Goal: Task Accomplishment & Management: Manage account settings

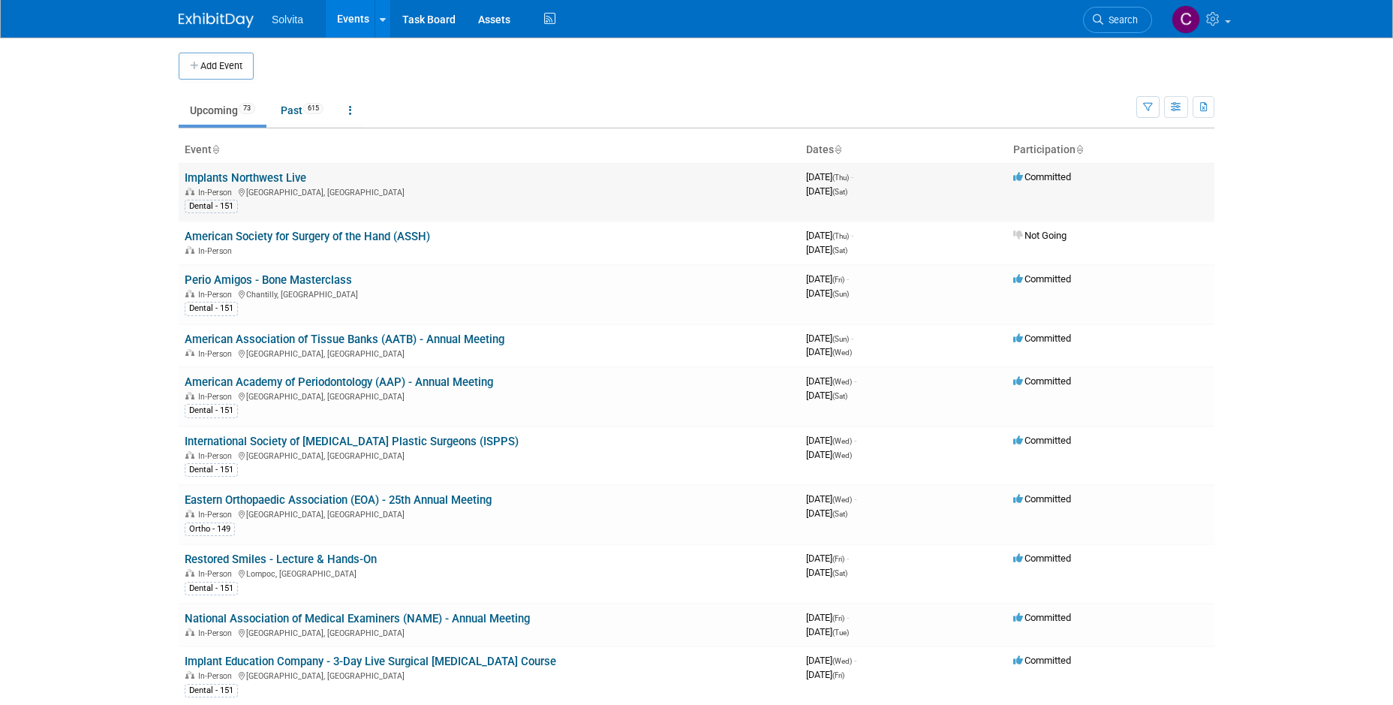
click at [281, 179] on link "Implants Northwest Live" at bounding box center [246, 178] width 122 height 14
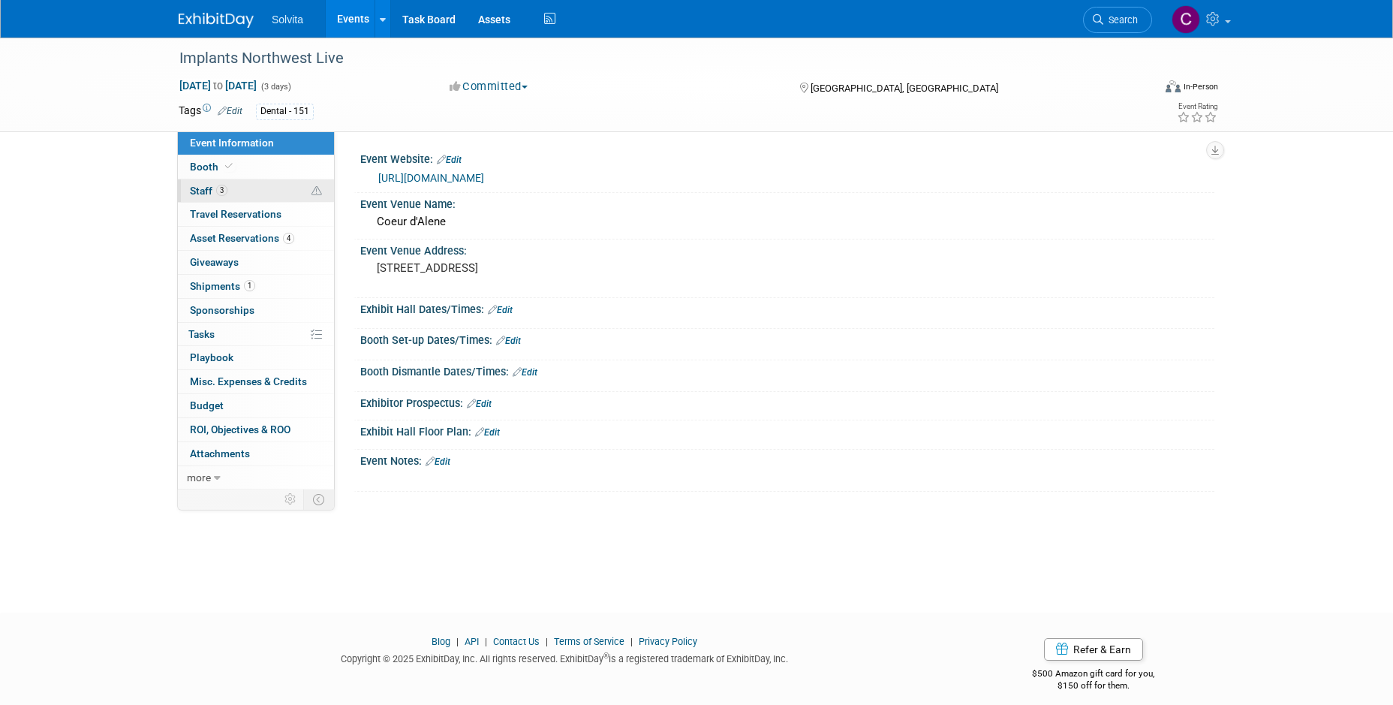
click at [199, 192] on span "Staff 3" at bounding box center [209, 191] width 38 height 12
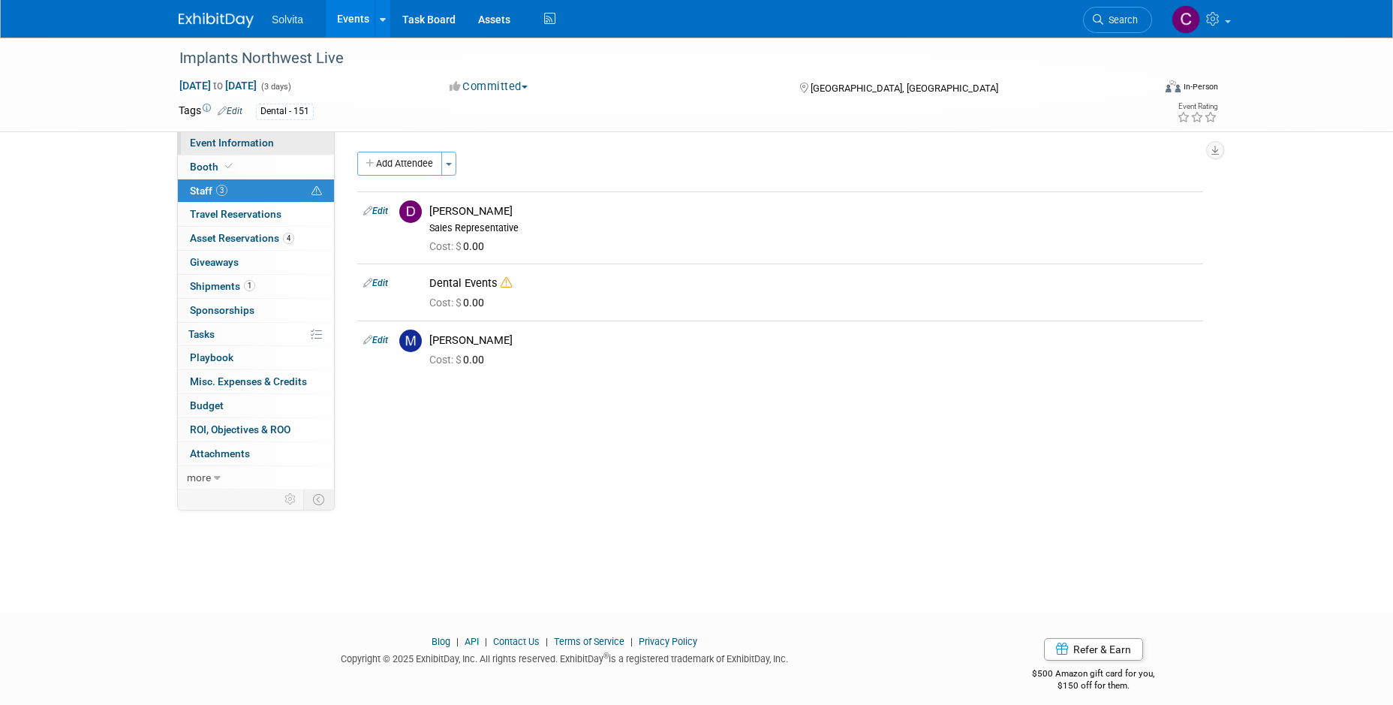
click at [212, 143] on span "Event Information" at bounding box center [232, 143] width 84 height 12
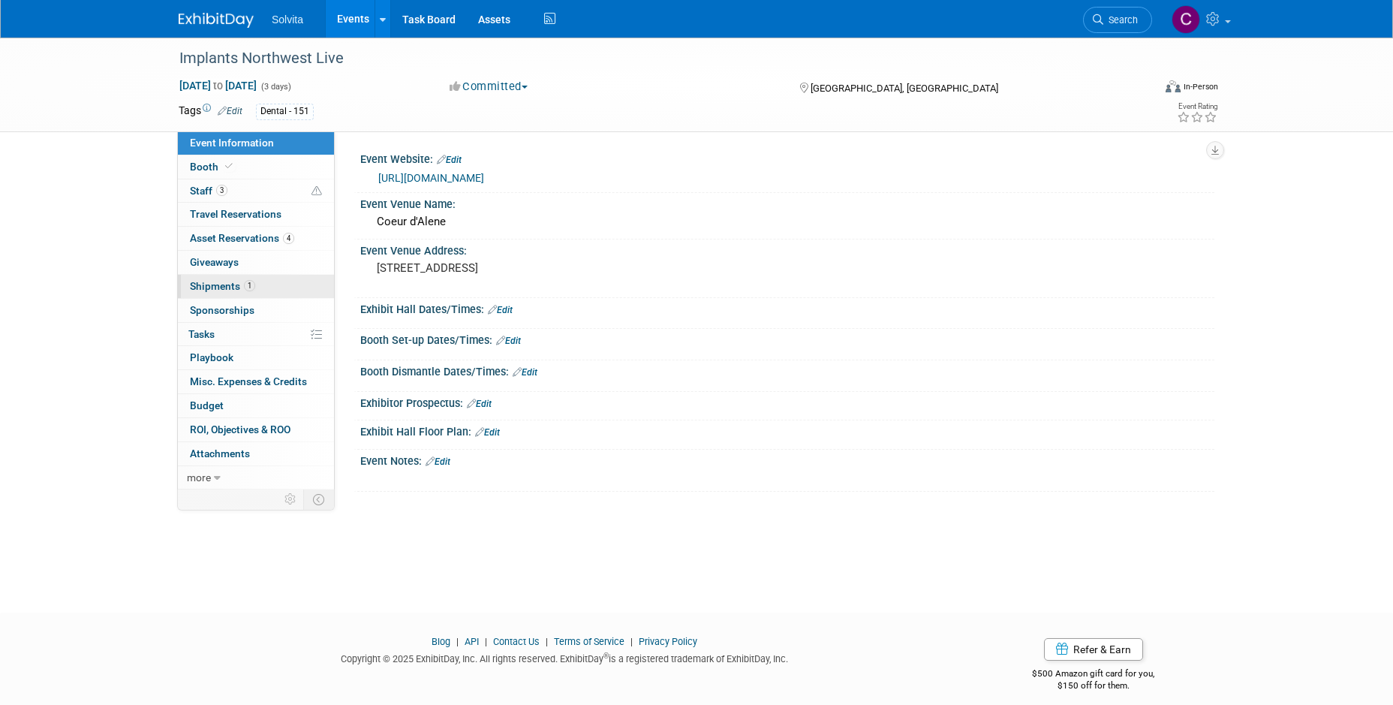
click at [218, 285] on span "Shipments 1" at bounding box center [222, 286] width 65 height 12
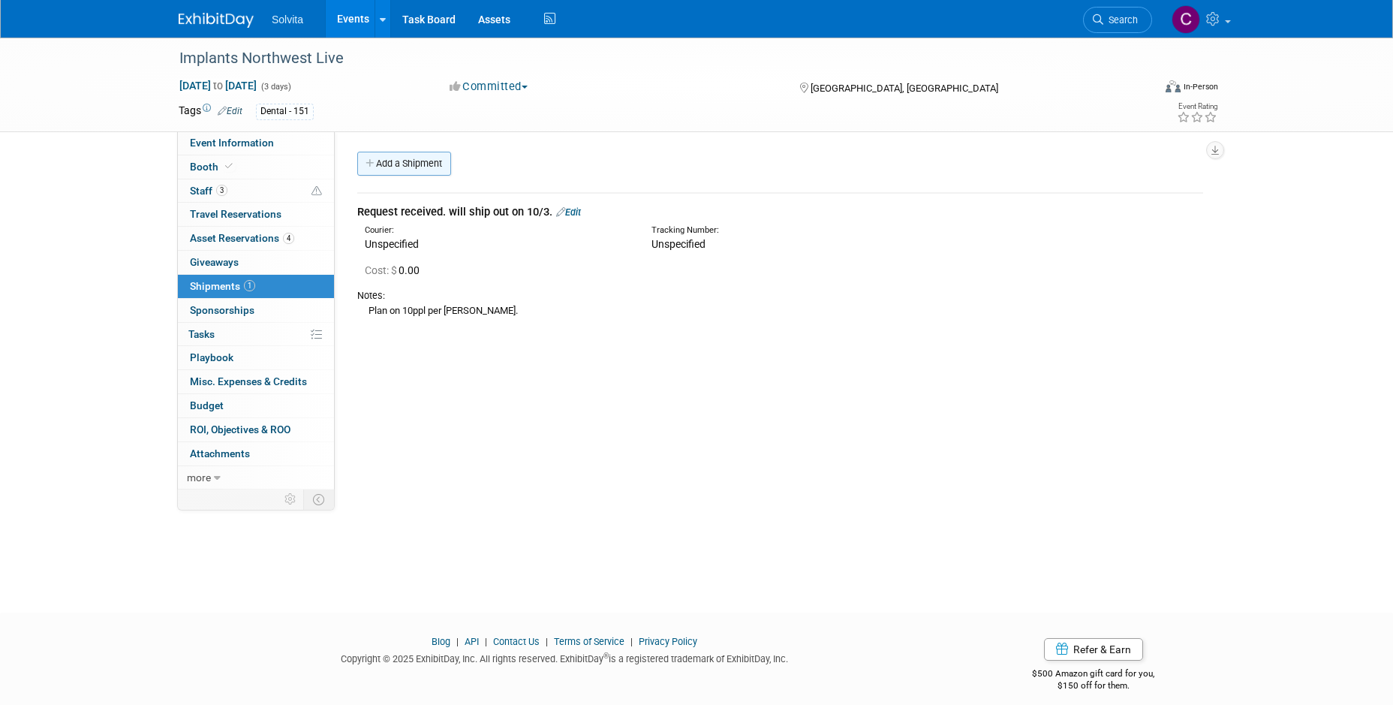
click at [423, 165] on link "Add a Shipment" at bounding box center [404, 164] width 94 height 24
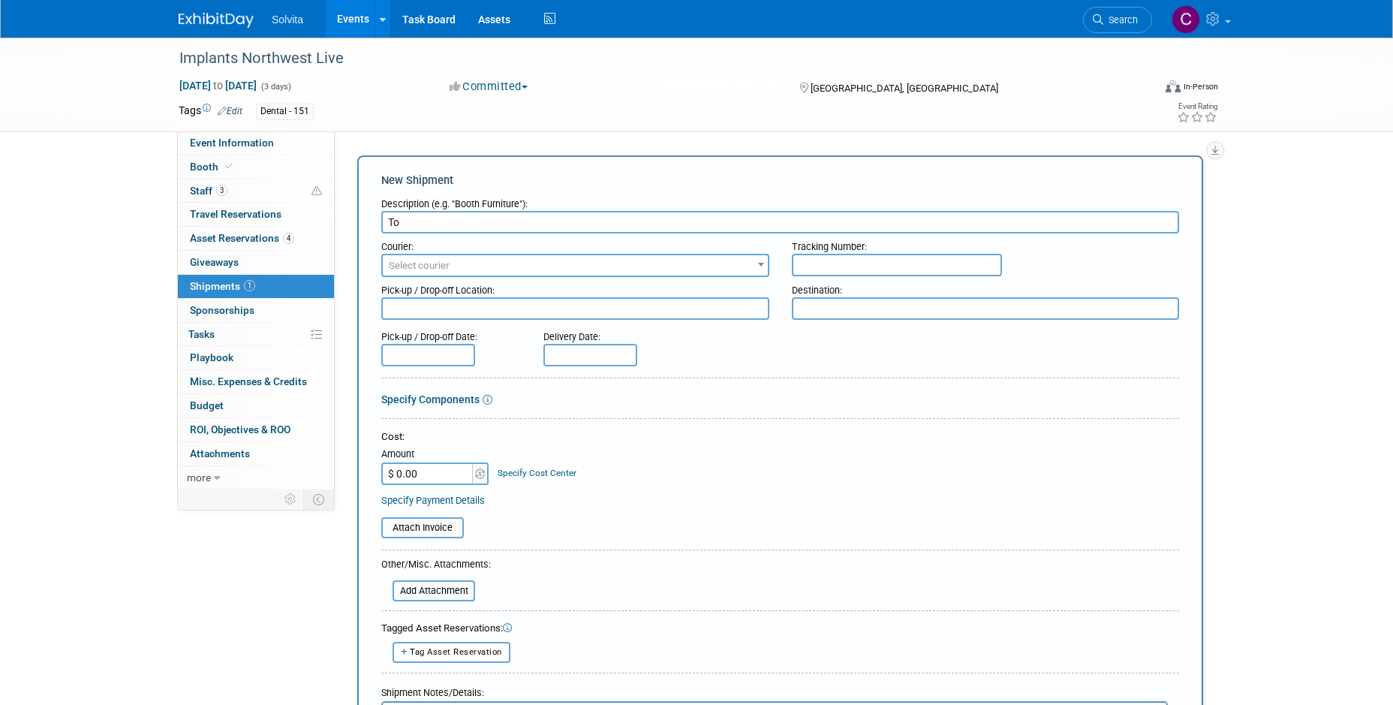
type input "T"
type input "2 Boxes Shipped"
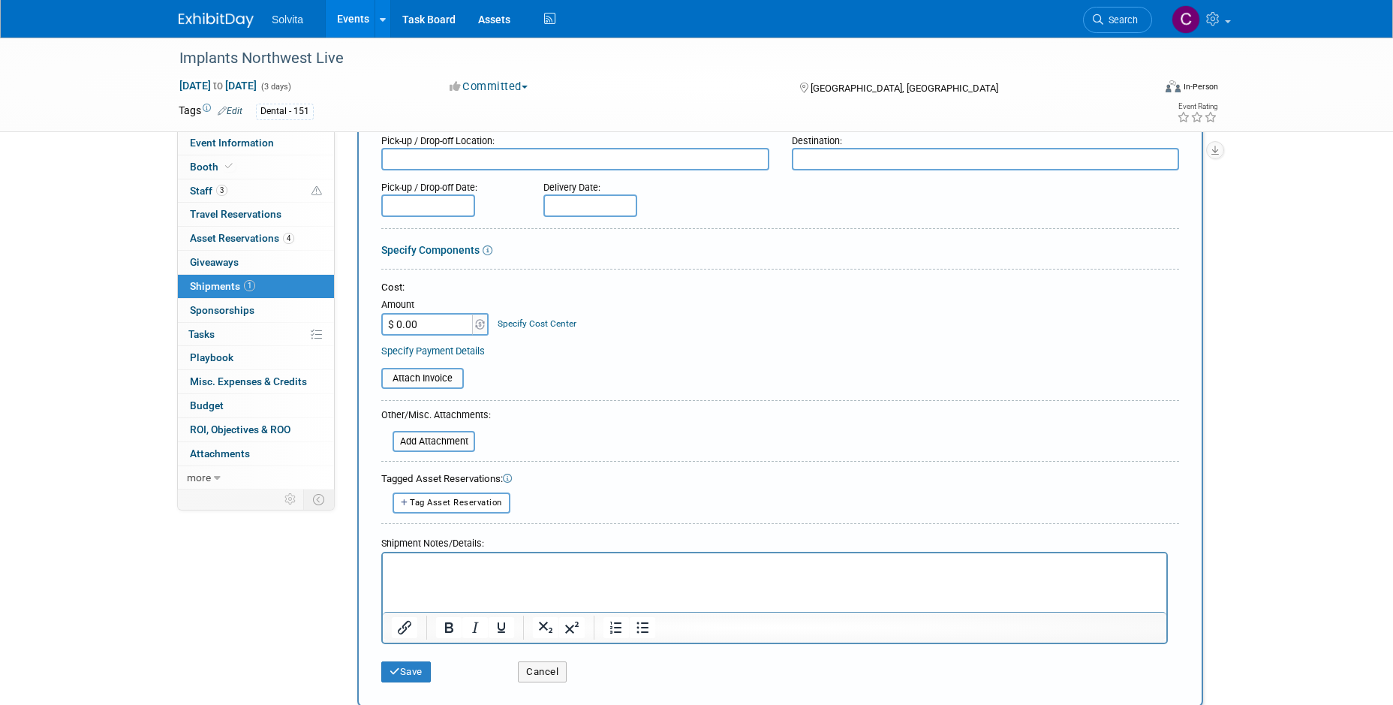
scroll to position [150, 0]
type input "471865243641"
click at [415, 673] on button "Save" at bounding box center [406, 670] width 50 height 21
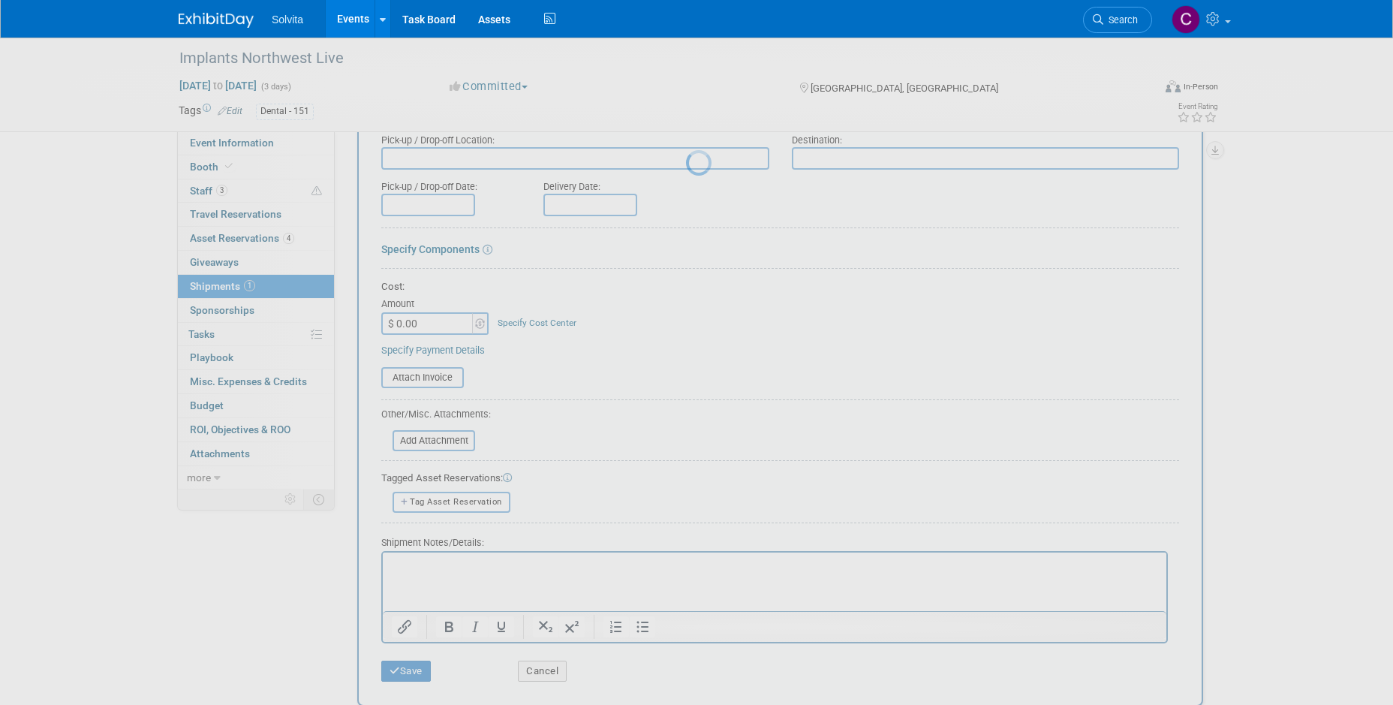
scroll to position [13, 0]
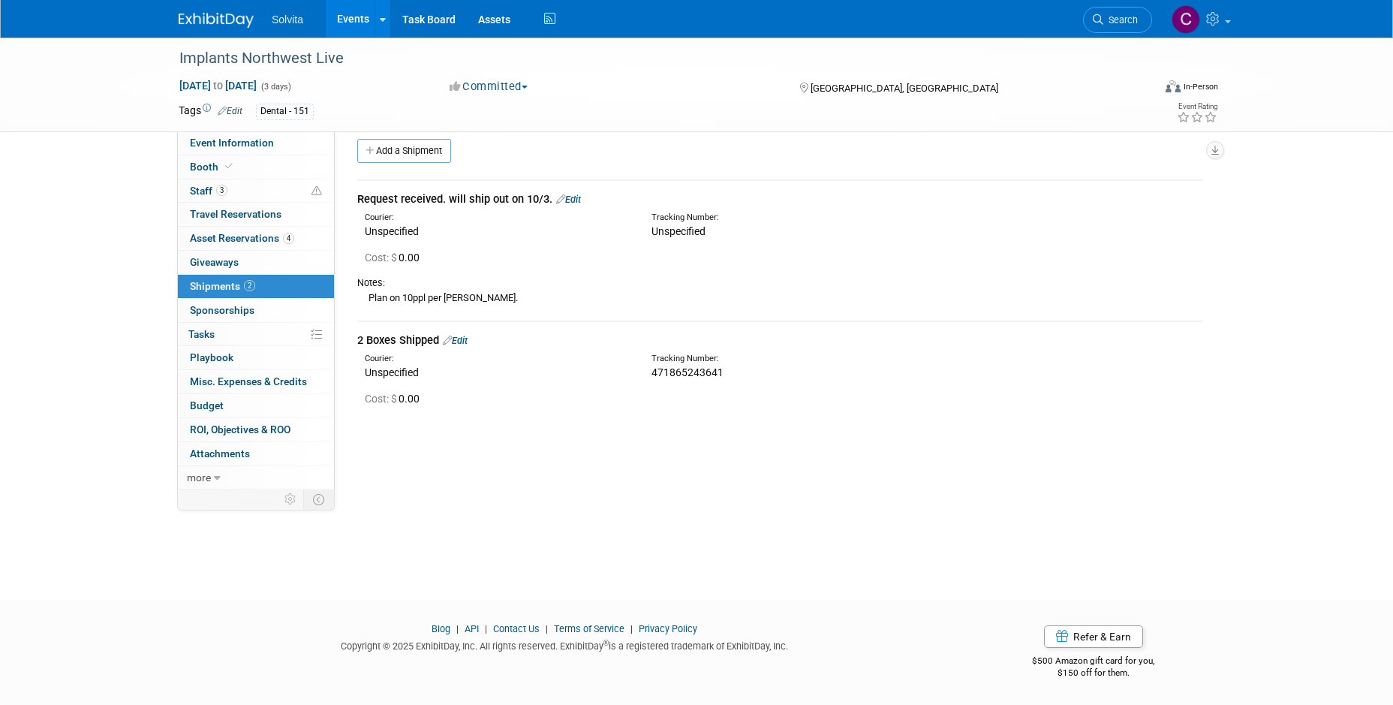
click at [578, 200] on link "Edit" at bounding box center [568, 199] width 25 height 11
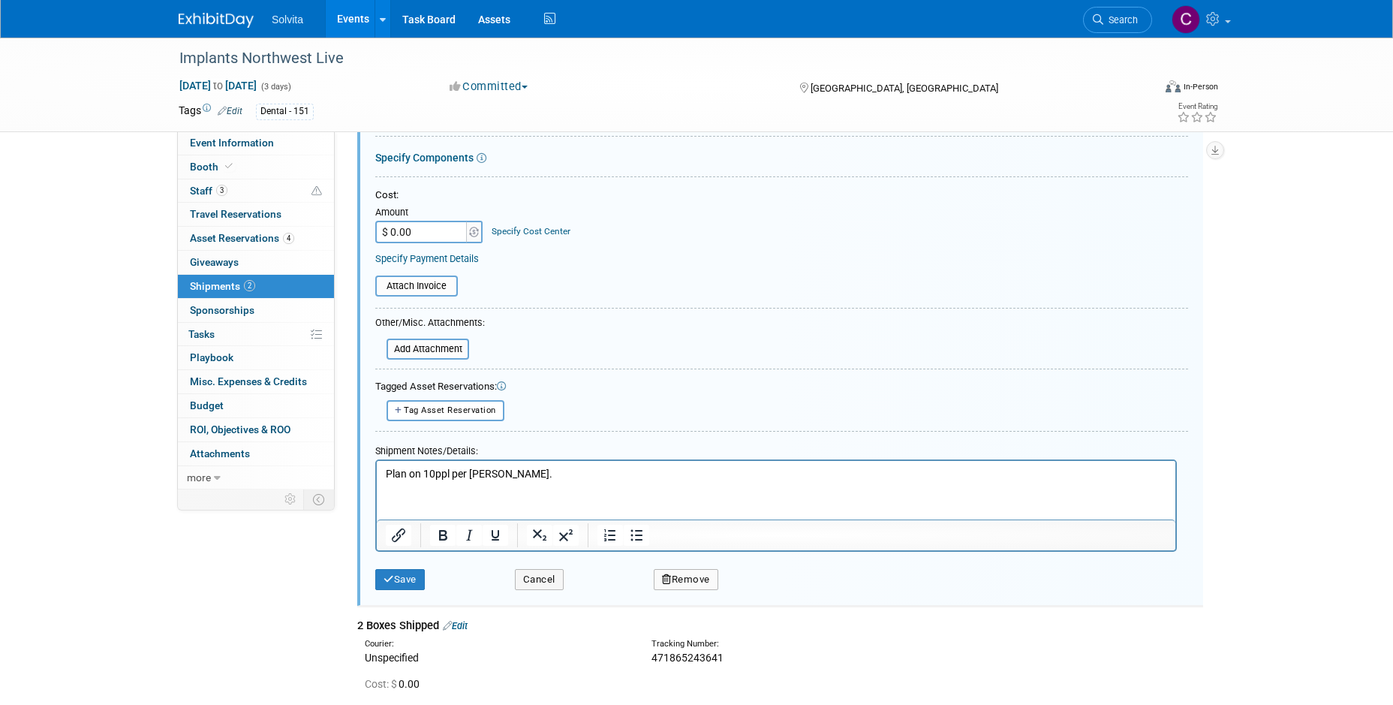
scroll to position [416, 0]
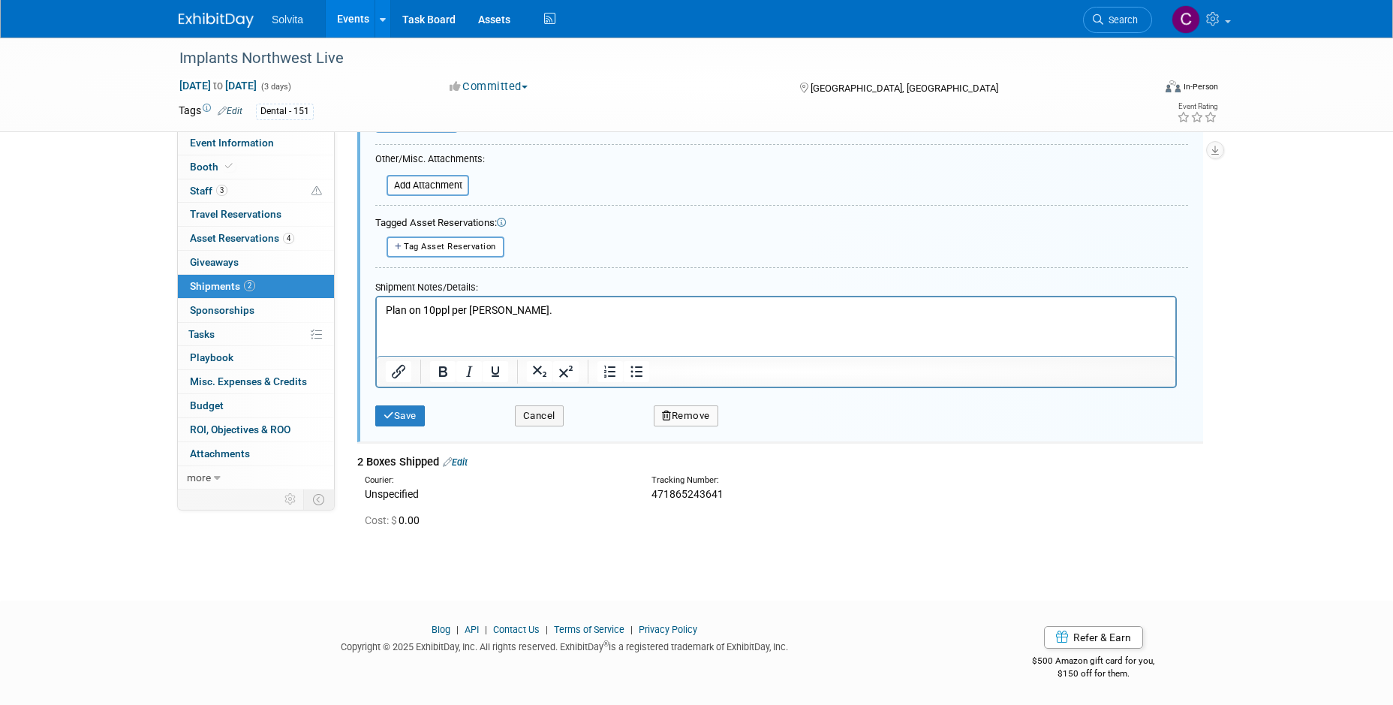
click at [686, 412] on button "Remove" at bounding box center [685, 415] width 65 height 21
click at [766, 428] on link "Yes" at bounding box center [769, 428] width 44 height 24
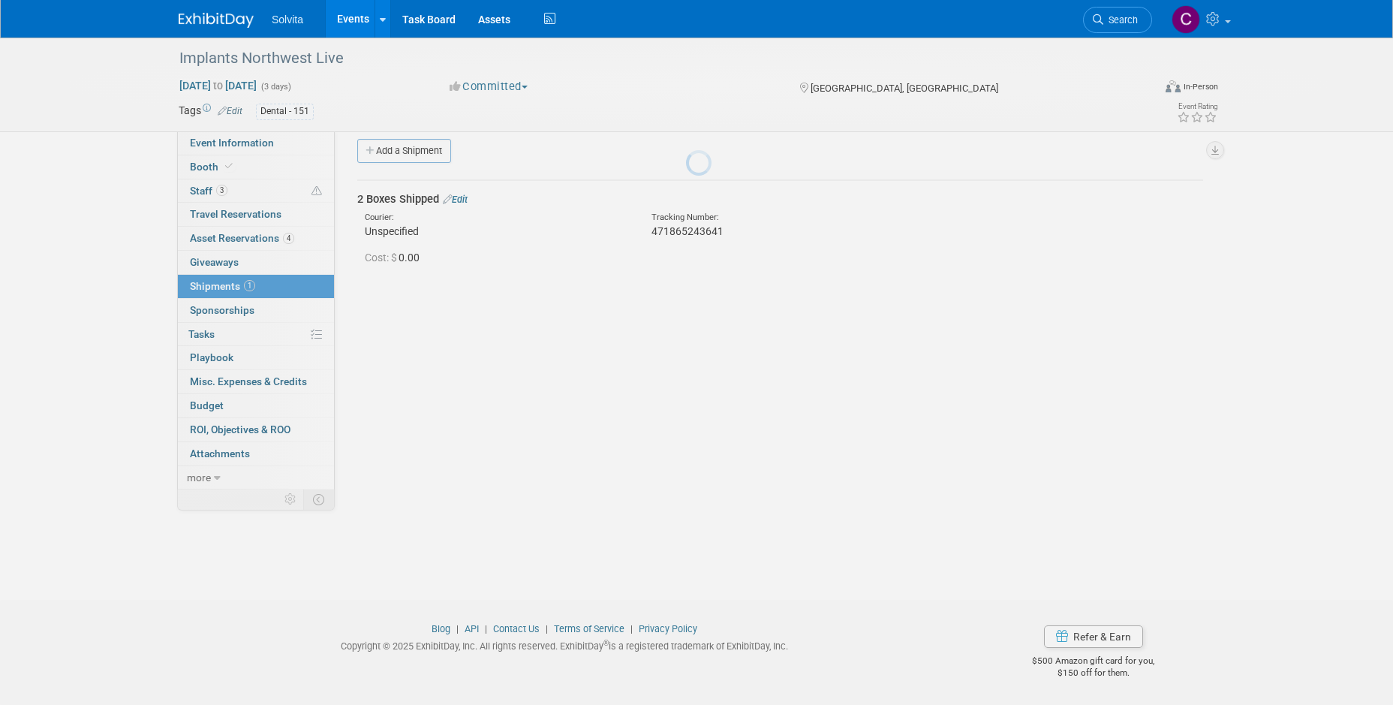
scroll to position [13, 0]
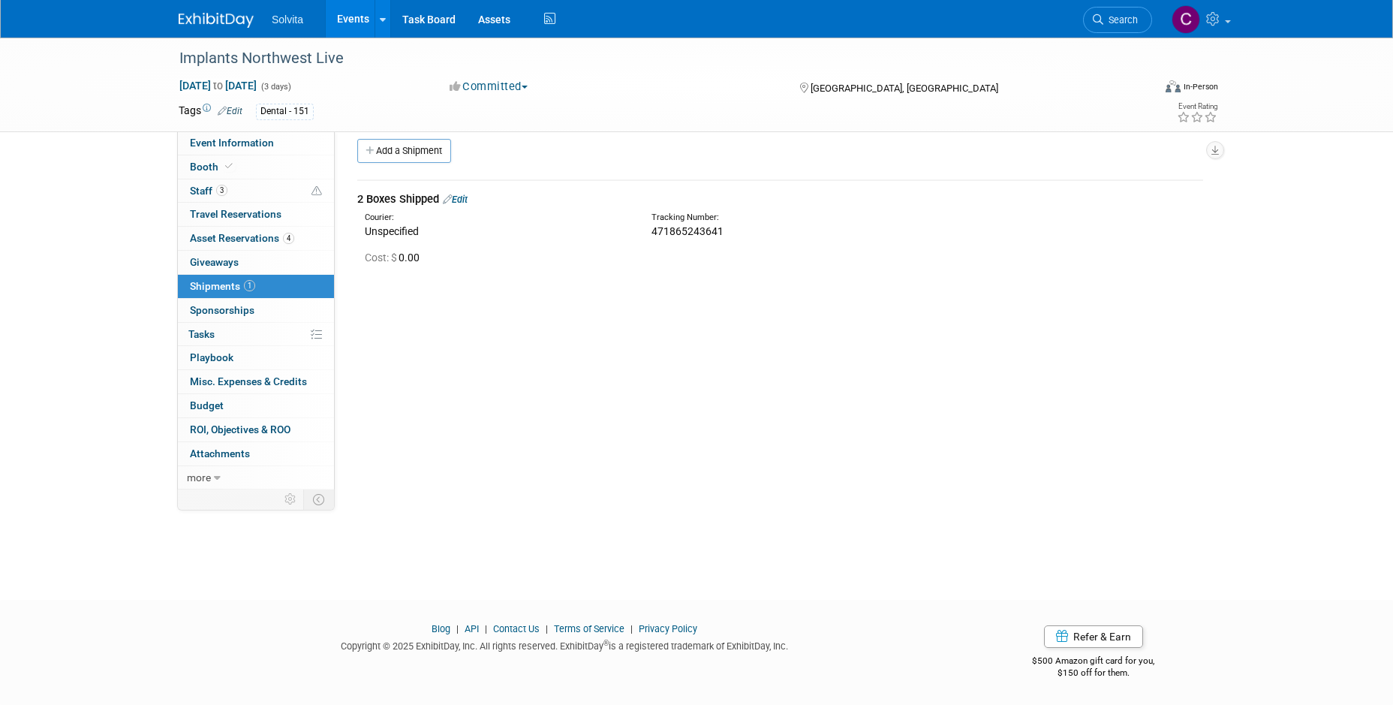
click at [452, 200] on icon at bounding box center [447, 199] width 9 height 10
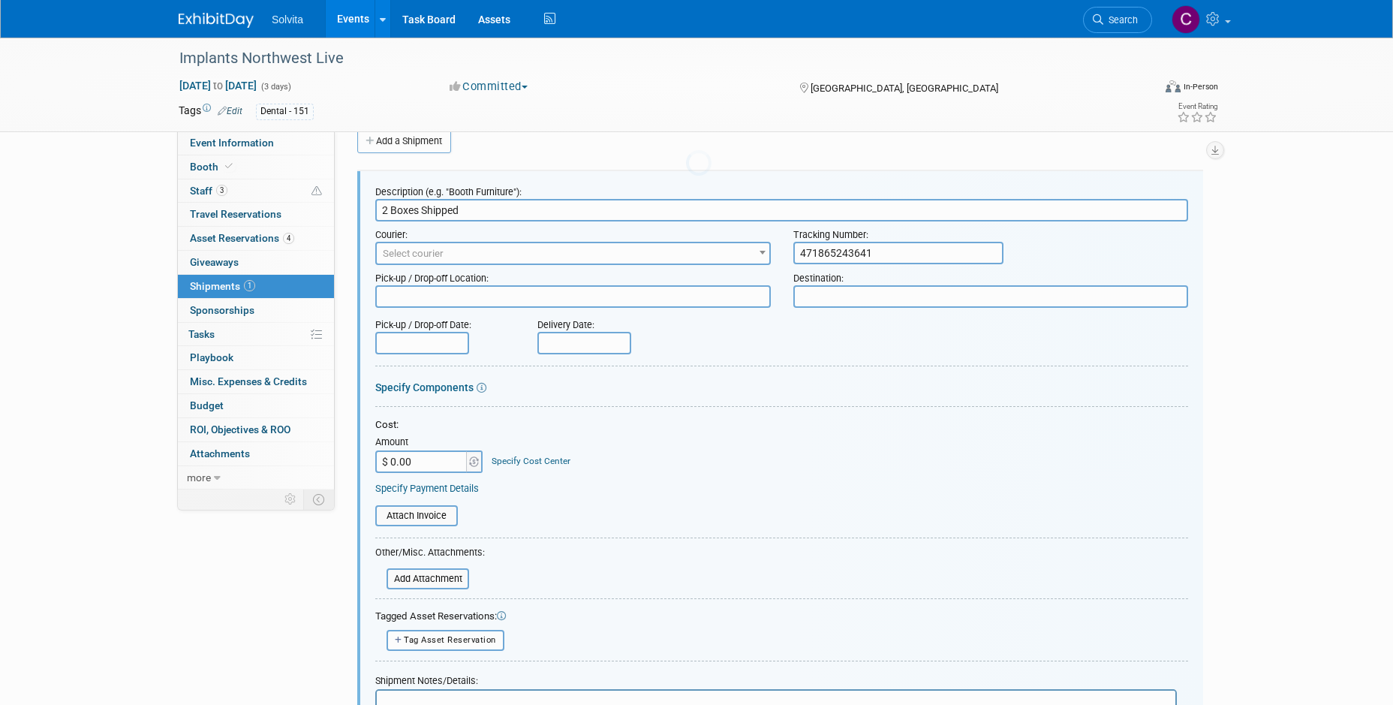
scroll to position [0, 0]
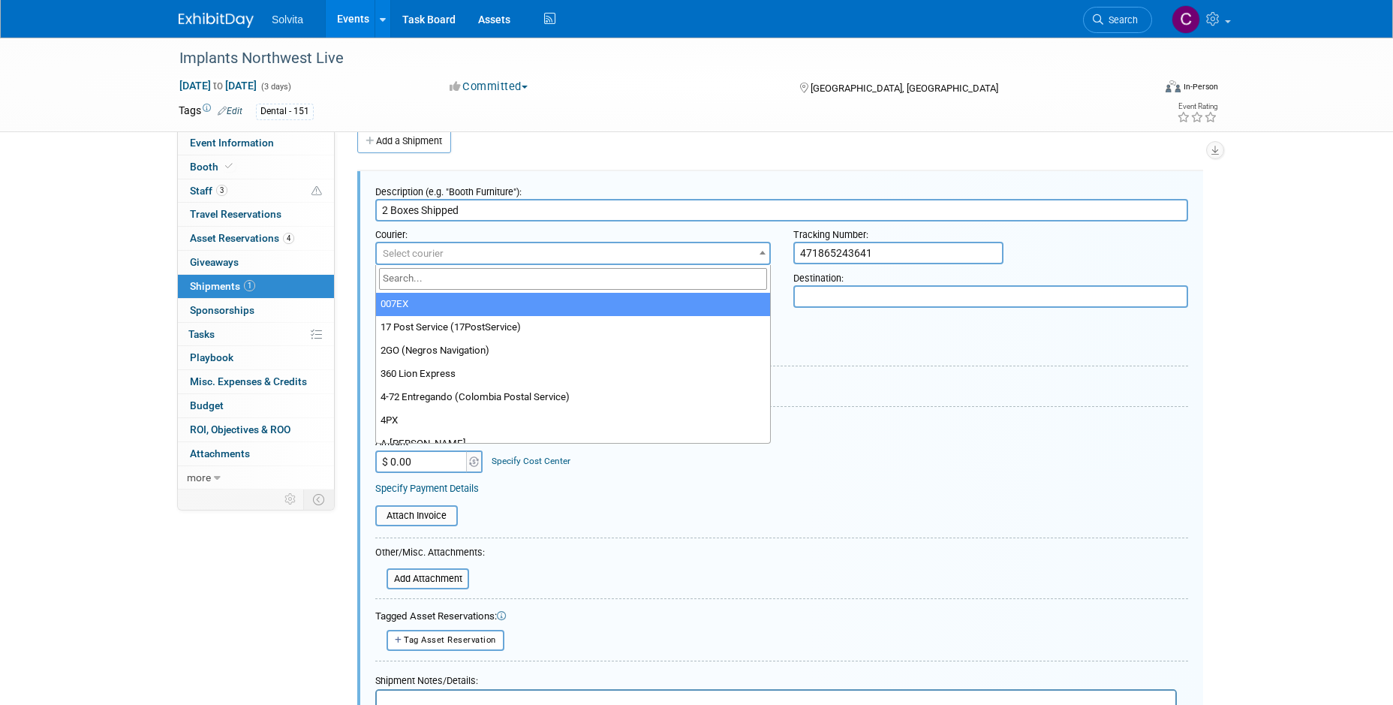
click at [437, 245] on span "Select courier" at bounding box center [573, 253] width 392 height 21
type input "fed"
select select "206"
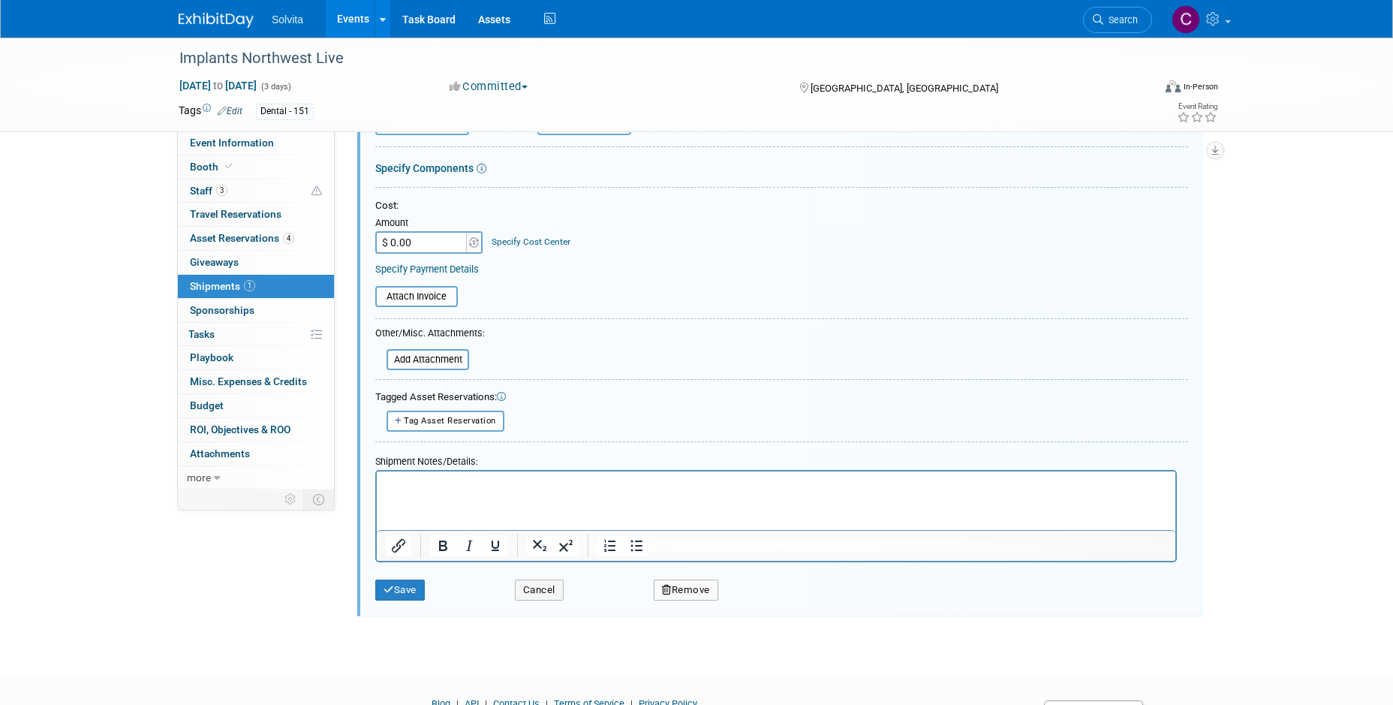
scroll to position [248, 0]
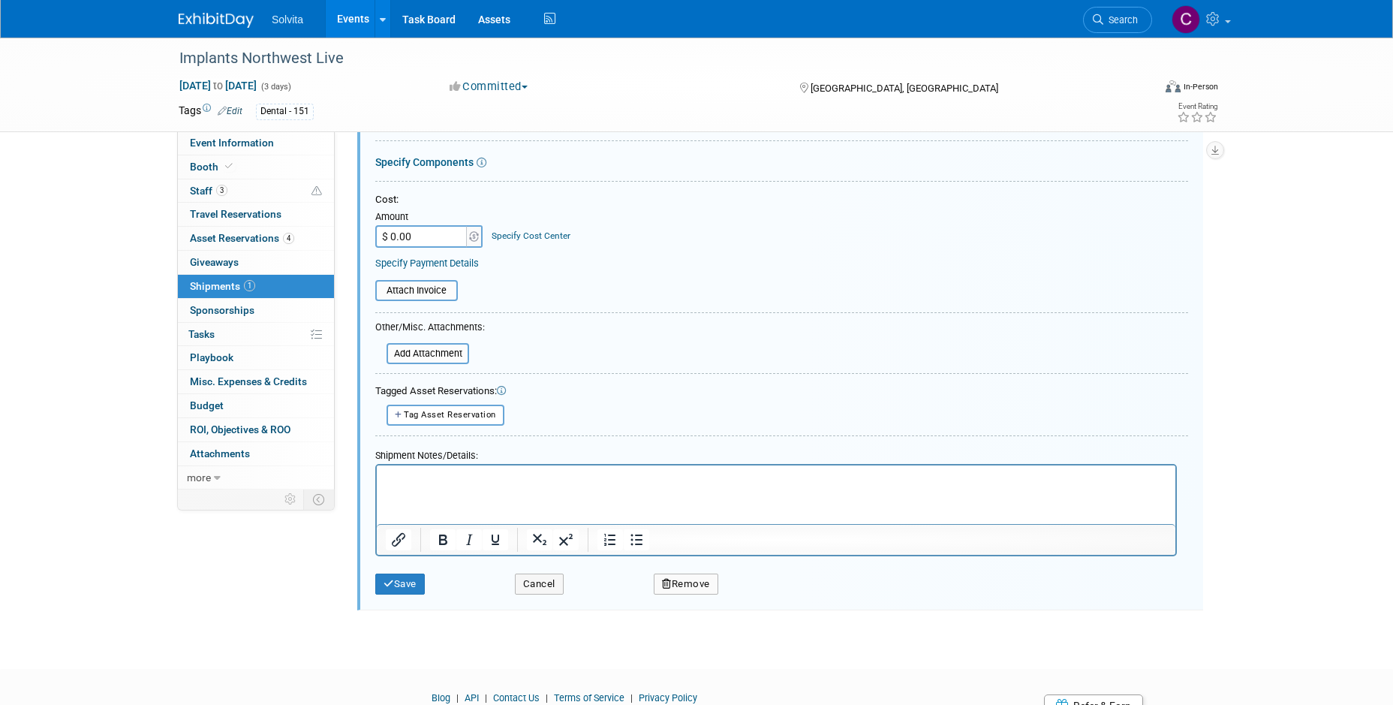
click at [502, 485] on html at bounding box center [776, 474] width 798 height 21
drag, startPoint x: 395, startPoint y: 578, endPoint x: 420, endPoint y: 576, distance: 25.6
click at [395, 578] on button "Save" at bounding box center [400, 583] width 50 height 21
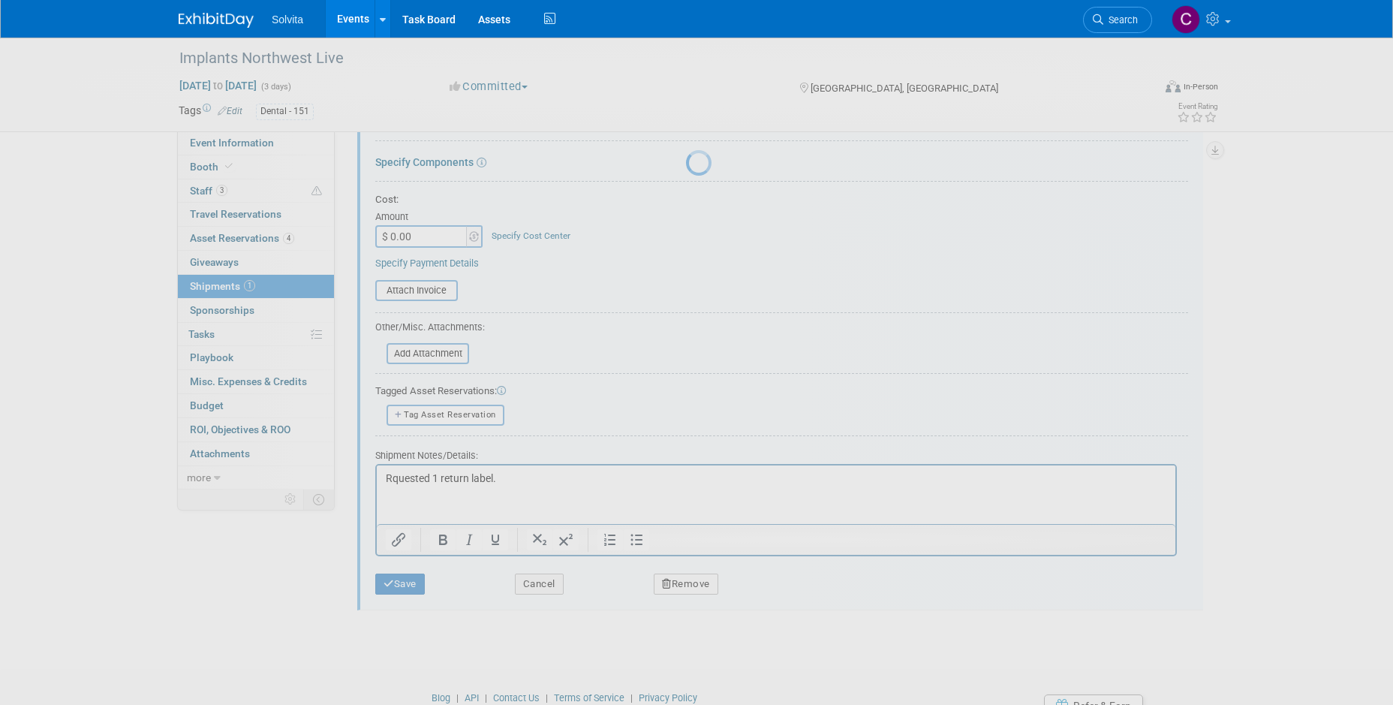
scroll to position [13, 0]
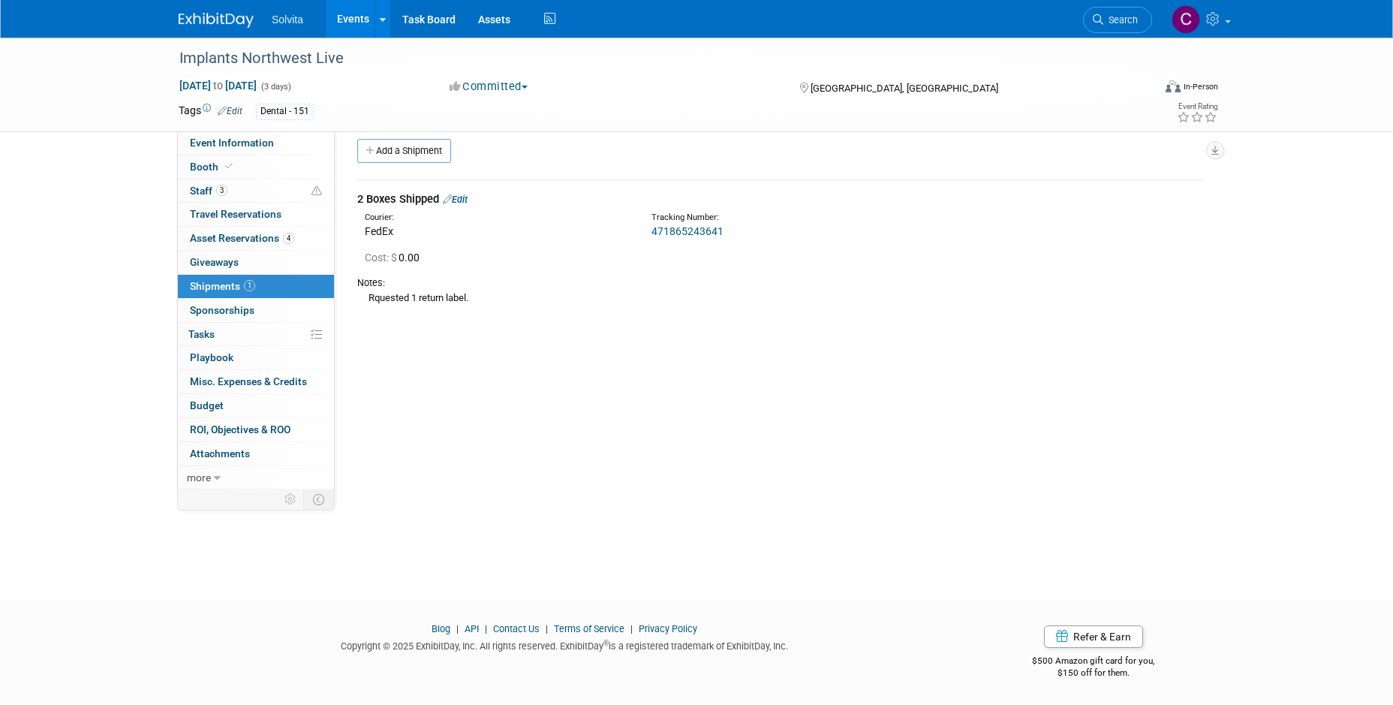
click at [349, 23] on link "Events" at bounding box center [353, 19] width 55 height 38
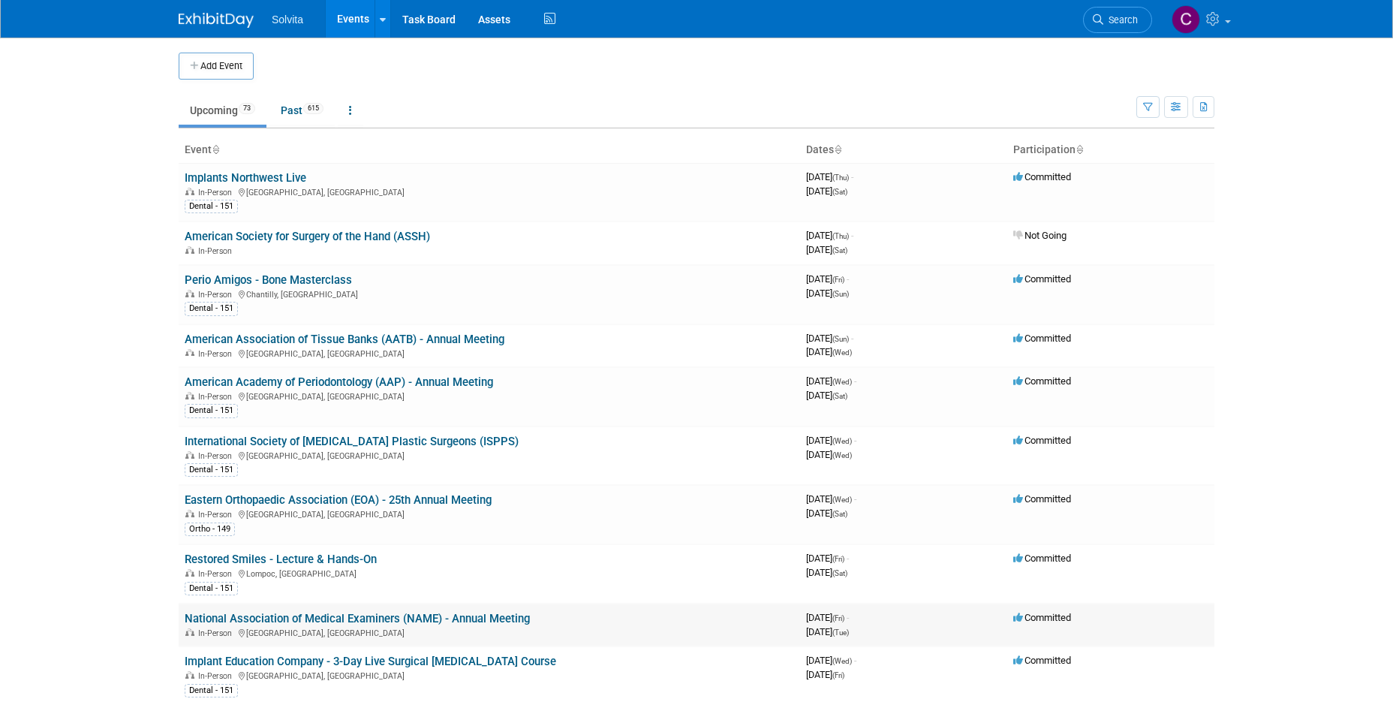
click at [459, 611] on link "National Association of Medical Examiners (NAME) - Annual Meeting" at bounding box center [357, 618] width 345 height 14
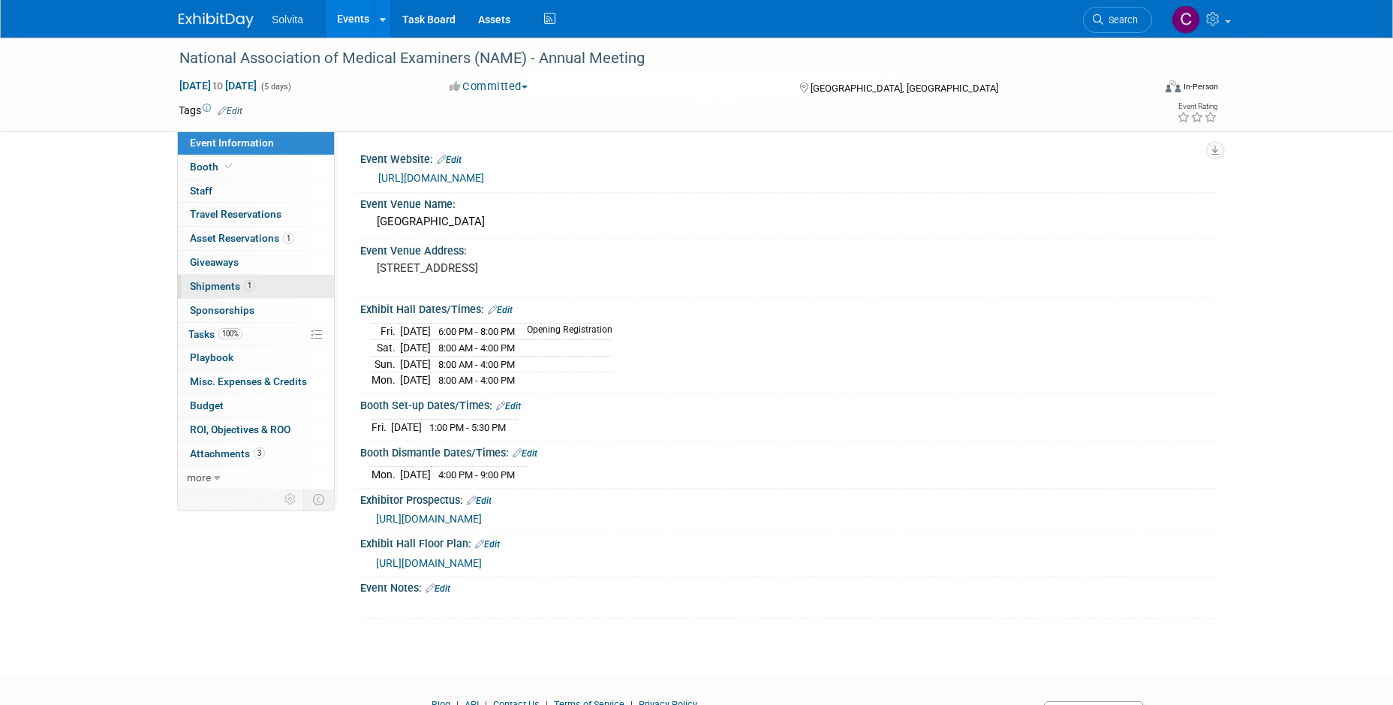
click at [220, 287] on span "Shipments 1" at bounding box center [222, 286] width 65 height 12
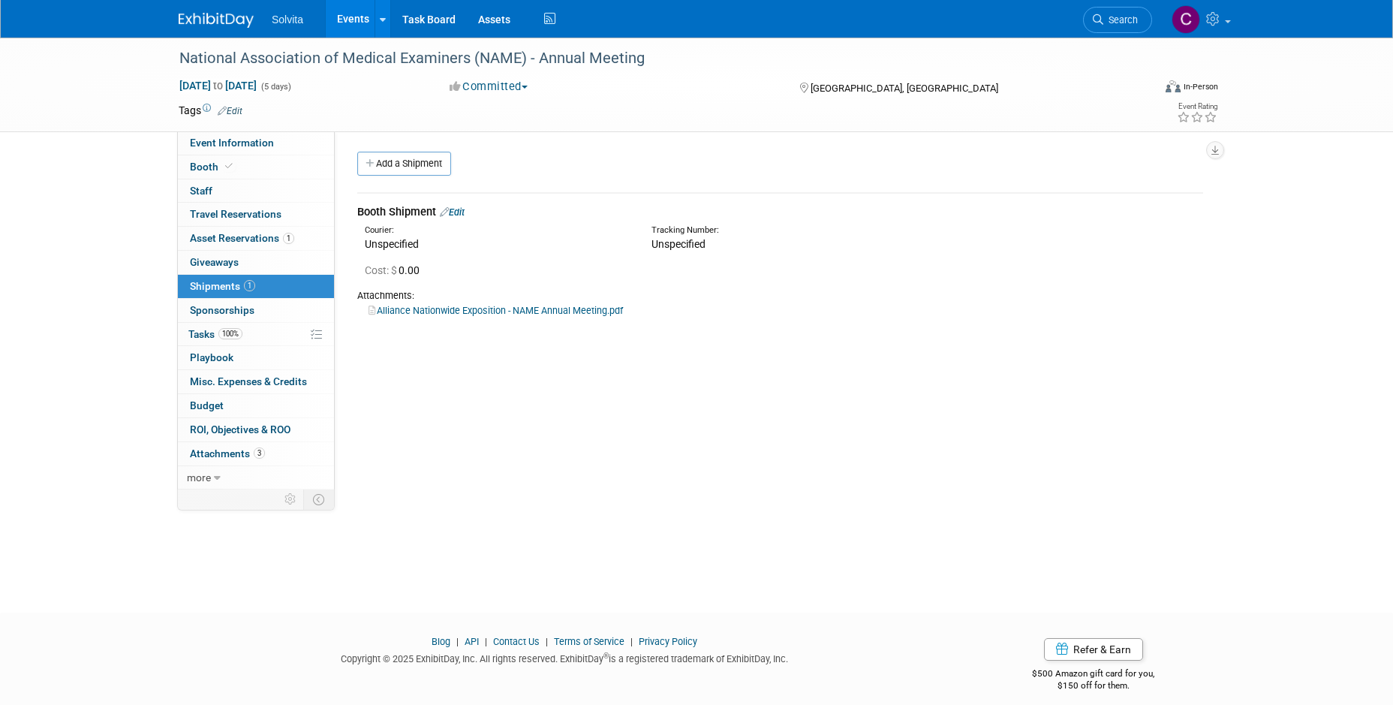
click at [462, 215] on link "Edit" at bounding box center [452, 211] width 25 height 11
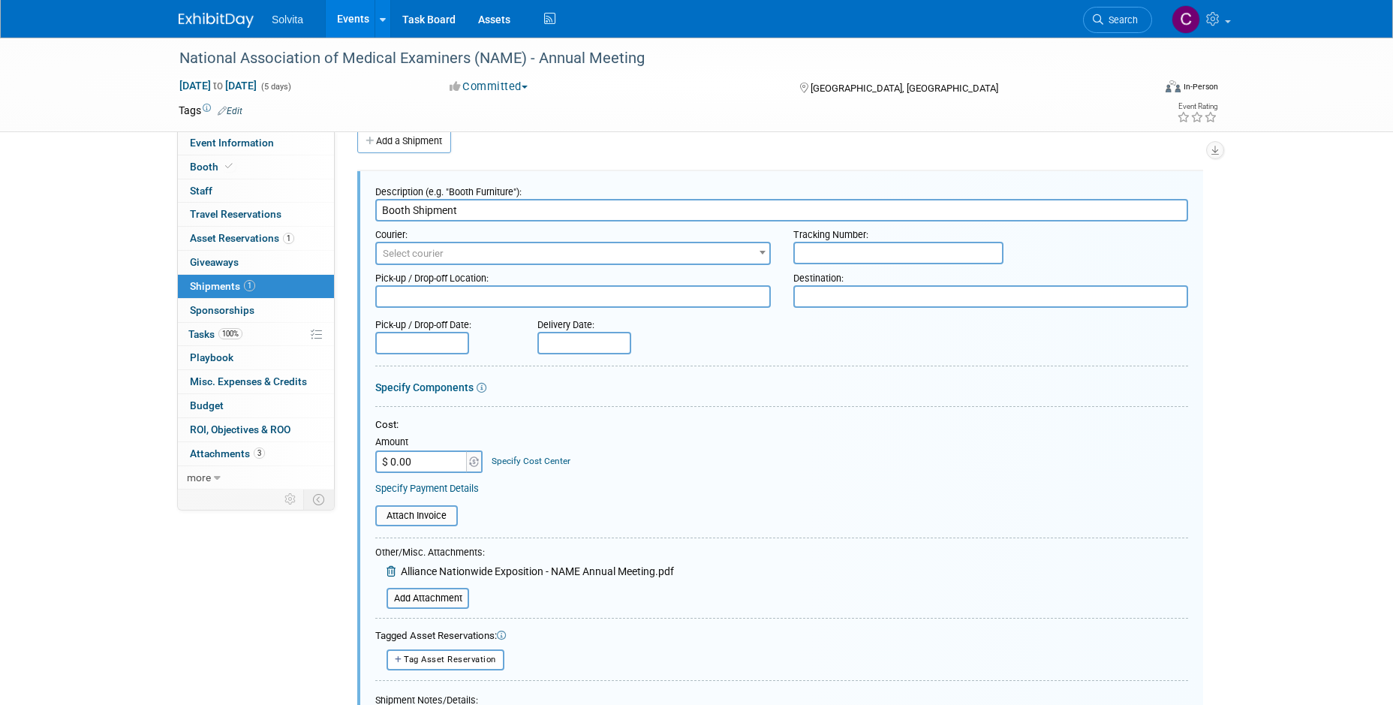
click at [482, 212] on input "Booth Shipment" at bounding box center [781, 210] width 813 height 23
click at [861, 512] on table "Attach Invoice" at bounding box center [781, 515] width 813 height 21
drag, startPoint x: 463, startPoint y: 210, endPoint x: 374, endPoint y: 201, distance: 89.0
click at [374, 201] on div "Description (e.g. "Booth Furniture"): Booth Shipment Courier: 007EX 17 Post Ser…" at bounding box center [780, 504] width 846 height 666
type input "T"
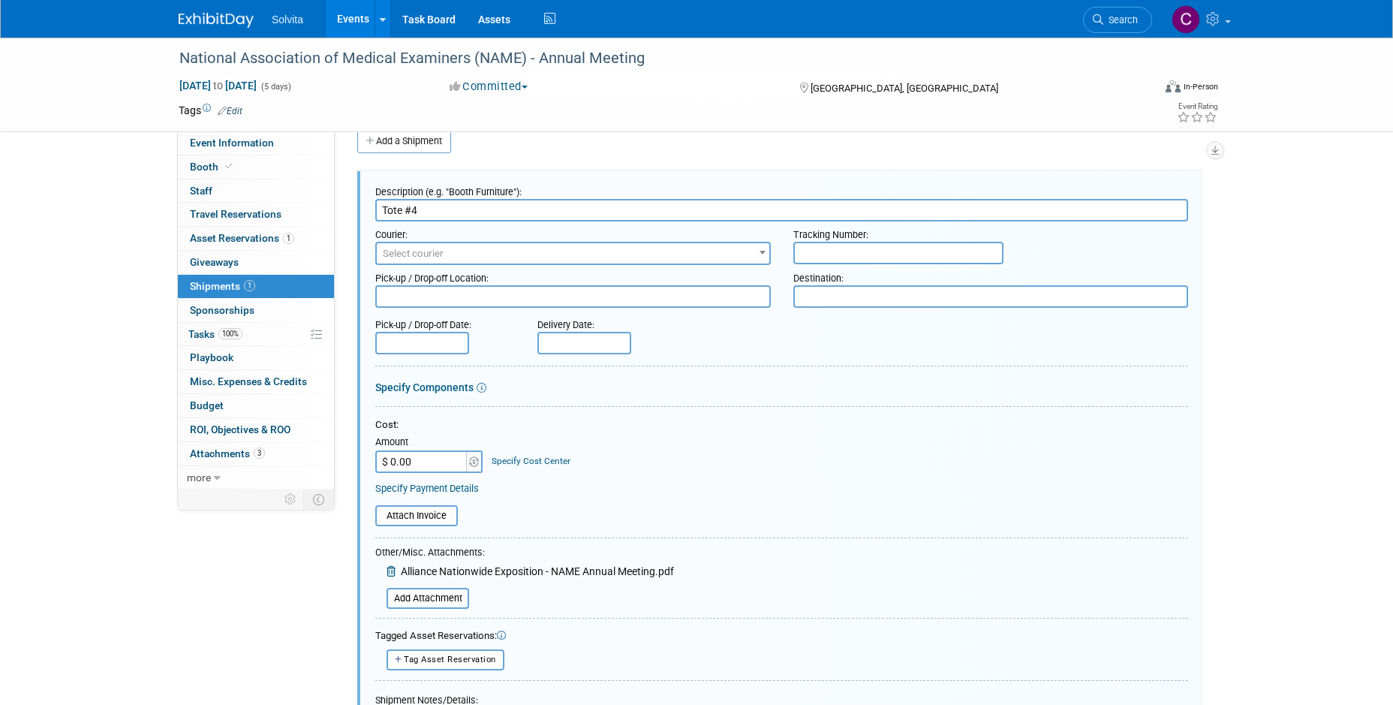
type input "Tote #4"
click at [410, 256] on span "Select courier" at bounding box center [413, 253] width 61 height 11
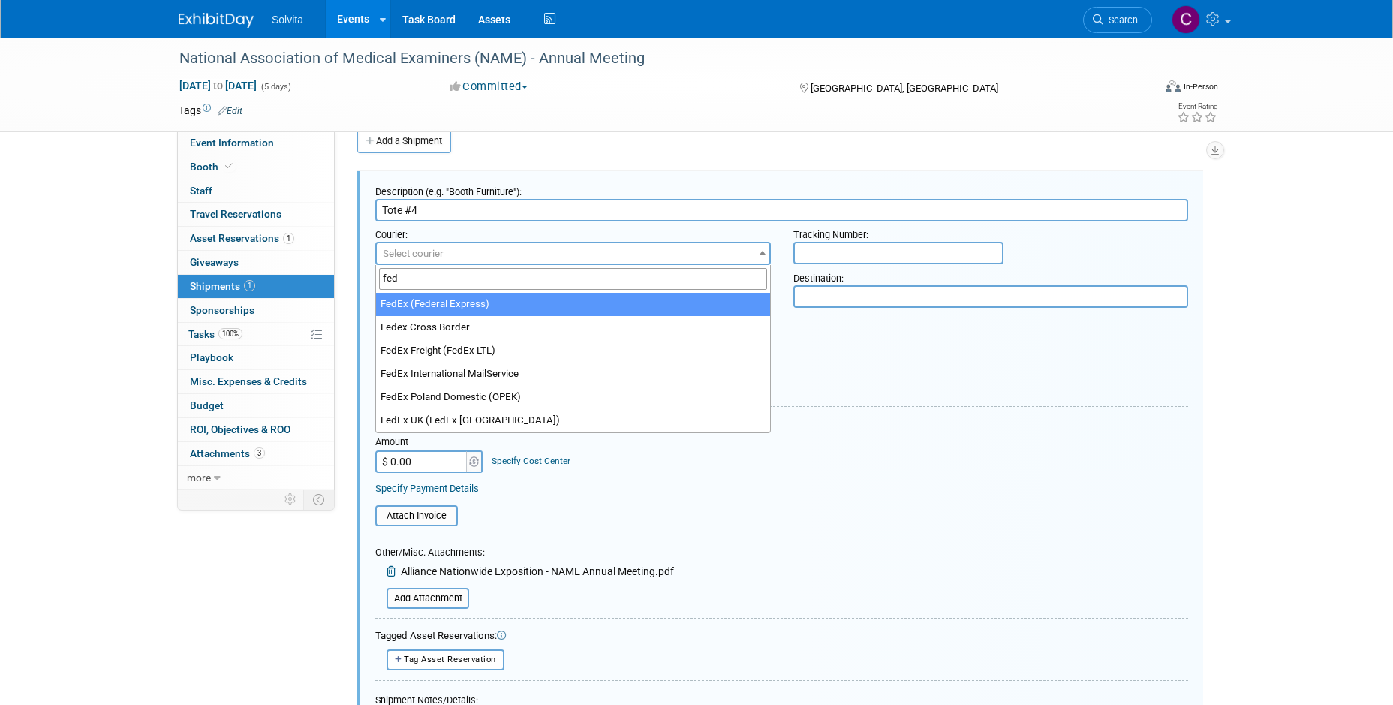
type input "fed"
select select "206"
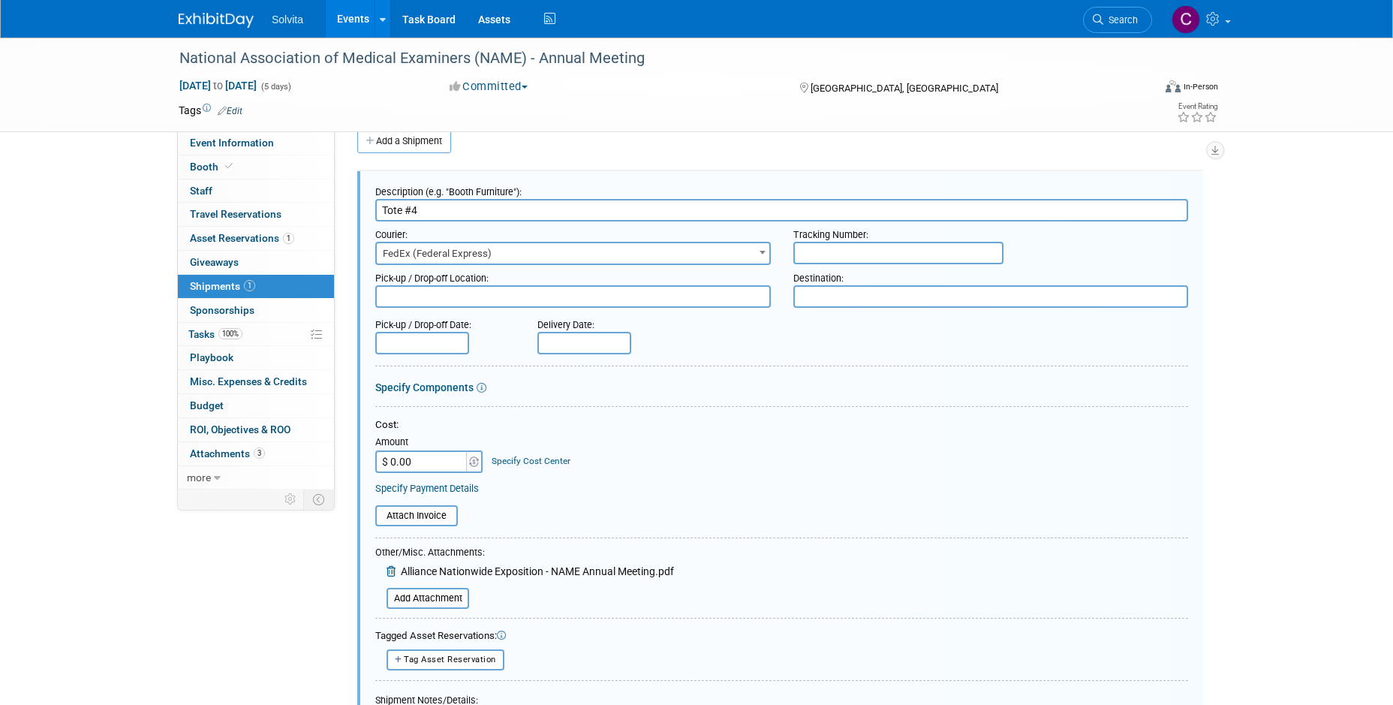
click at [849, 254] on input "text" at bounding box center [898, 253] width 210 height 23
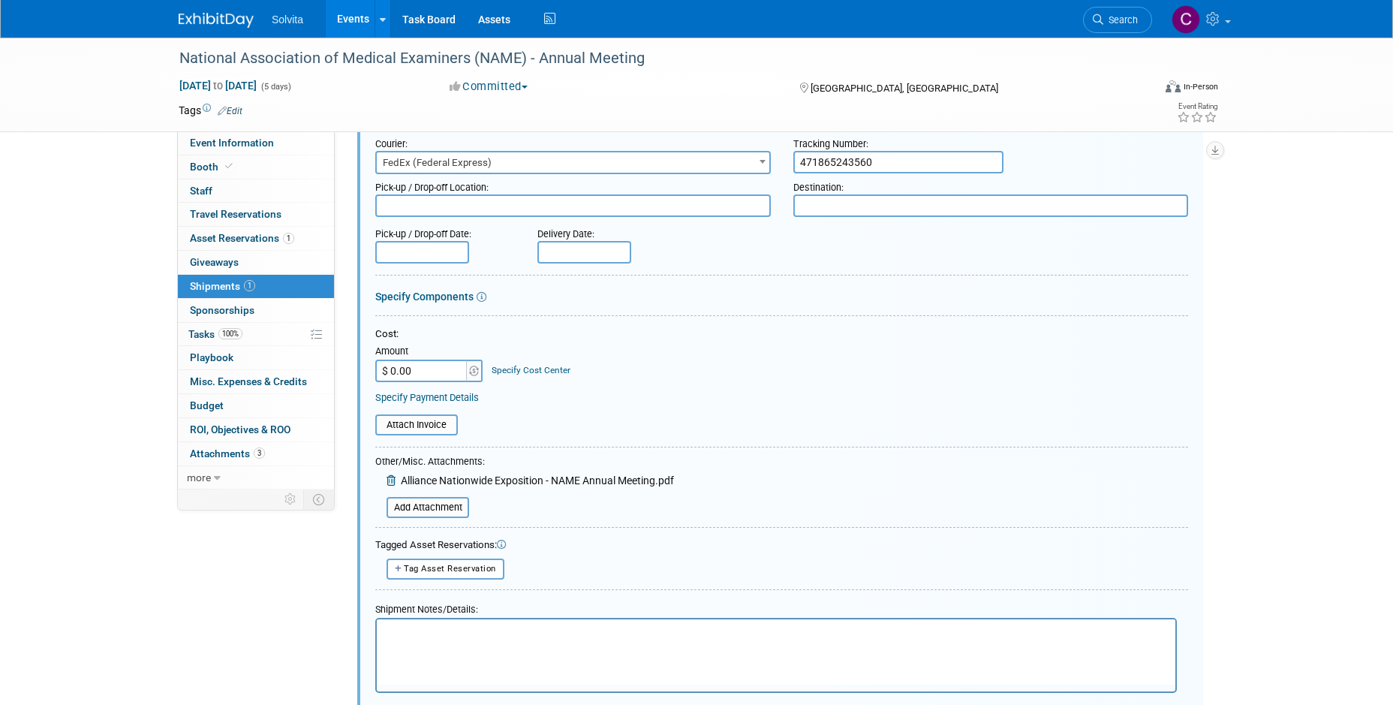
scroll to position [248, 0]
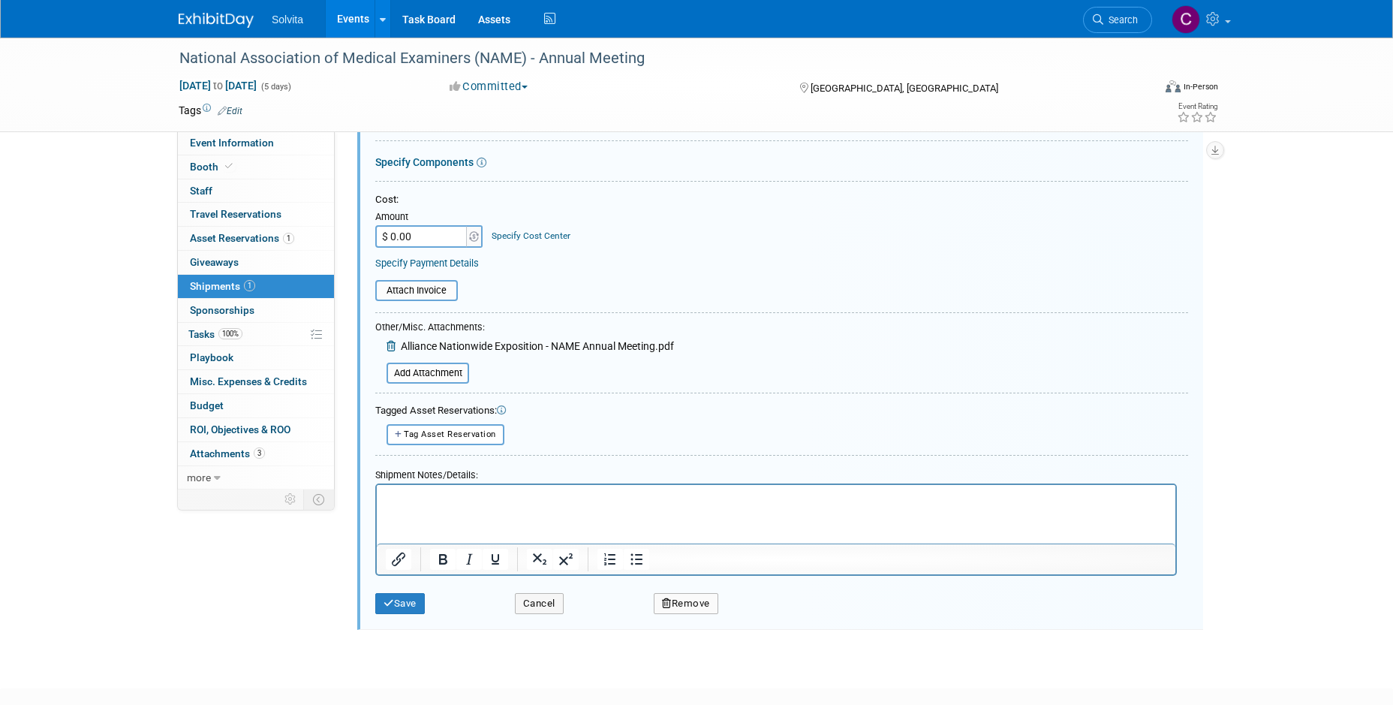
type input "471865243560"
click at [542, 490] on p "Rich Text Area. Press ALT-0 for help." at bounding box center [776, 497] width 781 height 15
click at [404, 606] on button "Save" at bounding box center [400, 603] width 50 height 21
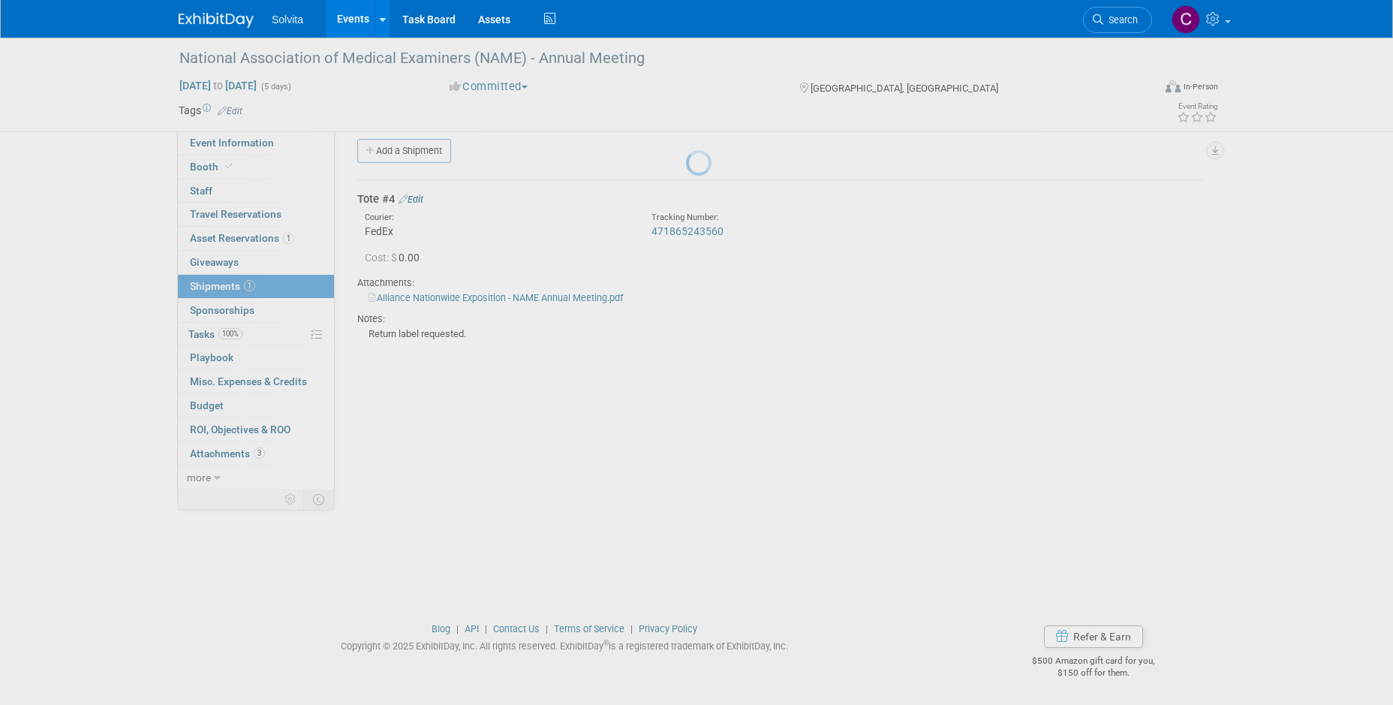
scroll to position [13, 0]
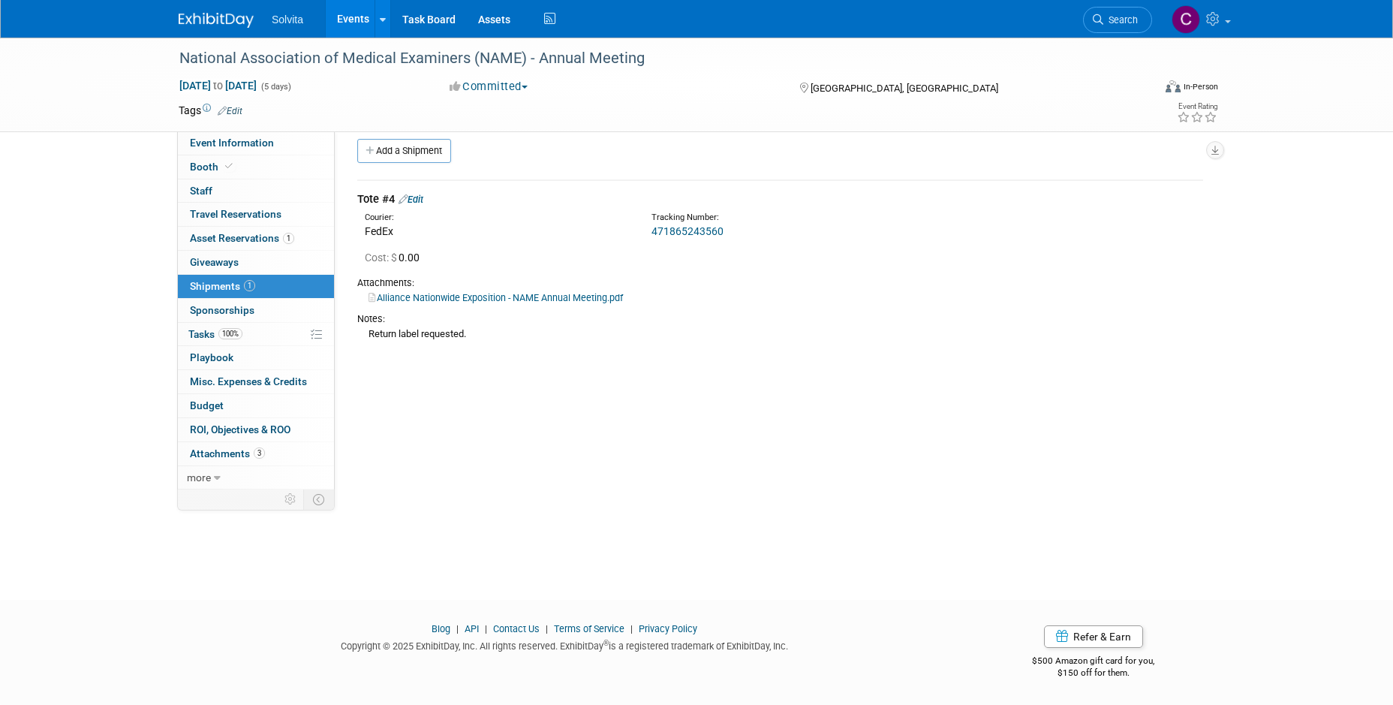
click at [348, 13] on link "Events" at bounding box center [353, 19] width 55 height 38
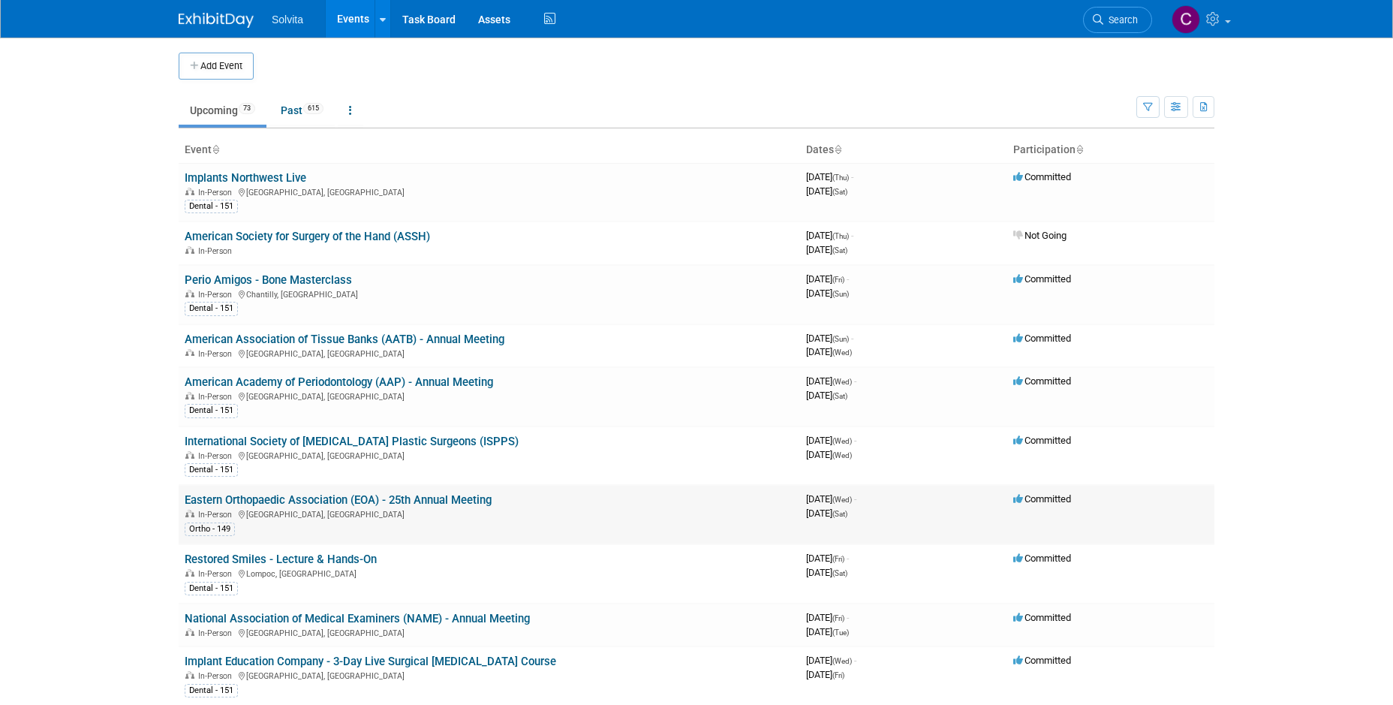
click at [414, 500] on link "Eastern Orthopaedic Association (EOA) - 25th Annual Meeting" at bounding box center [338, 500] width 307 height 14
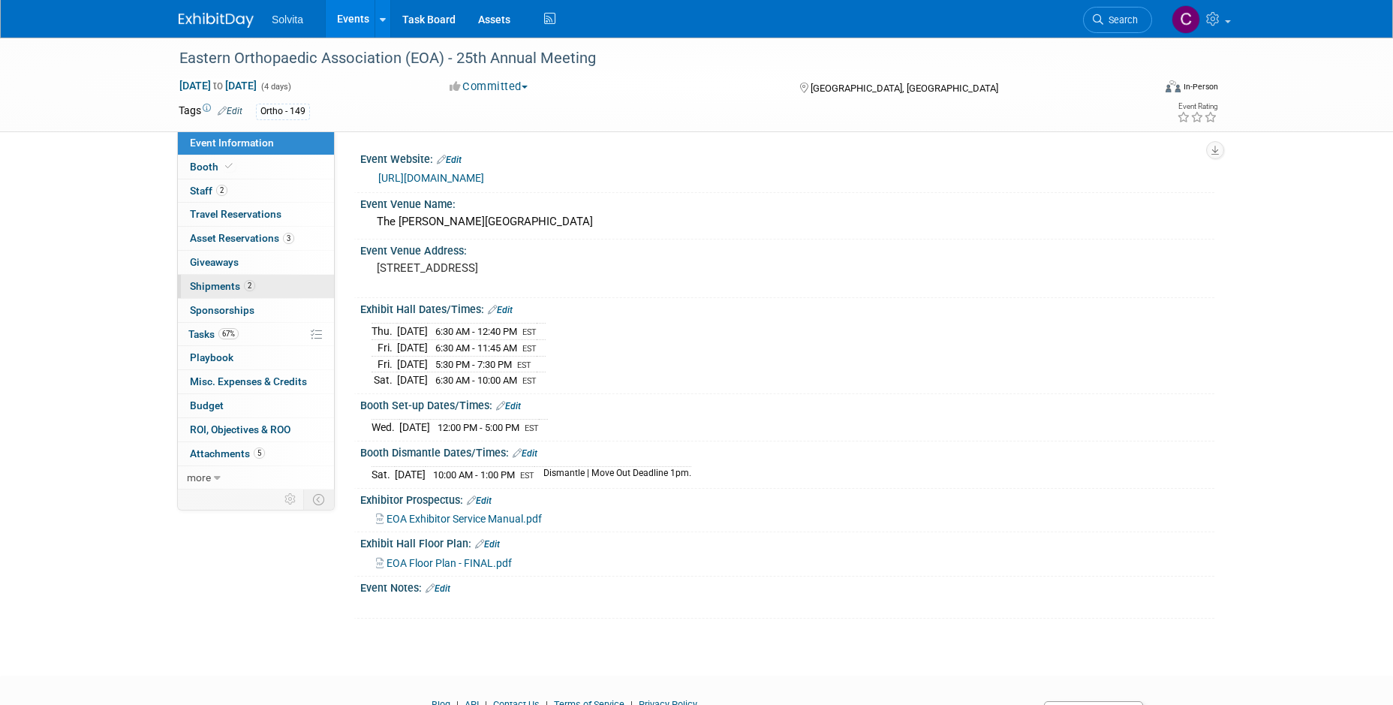
click at [212, 280] on span "Shipments 2" at bounding box center [222, 286] width 65 height 12
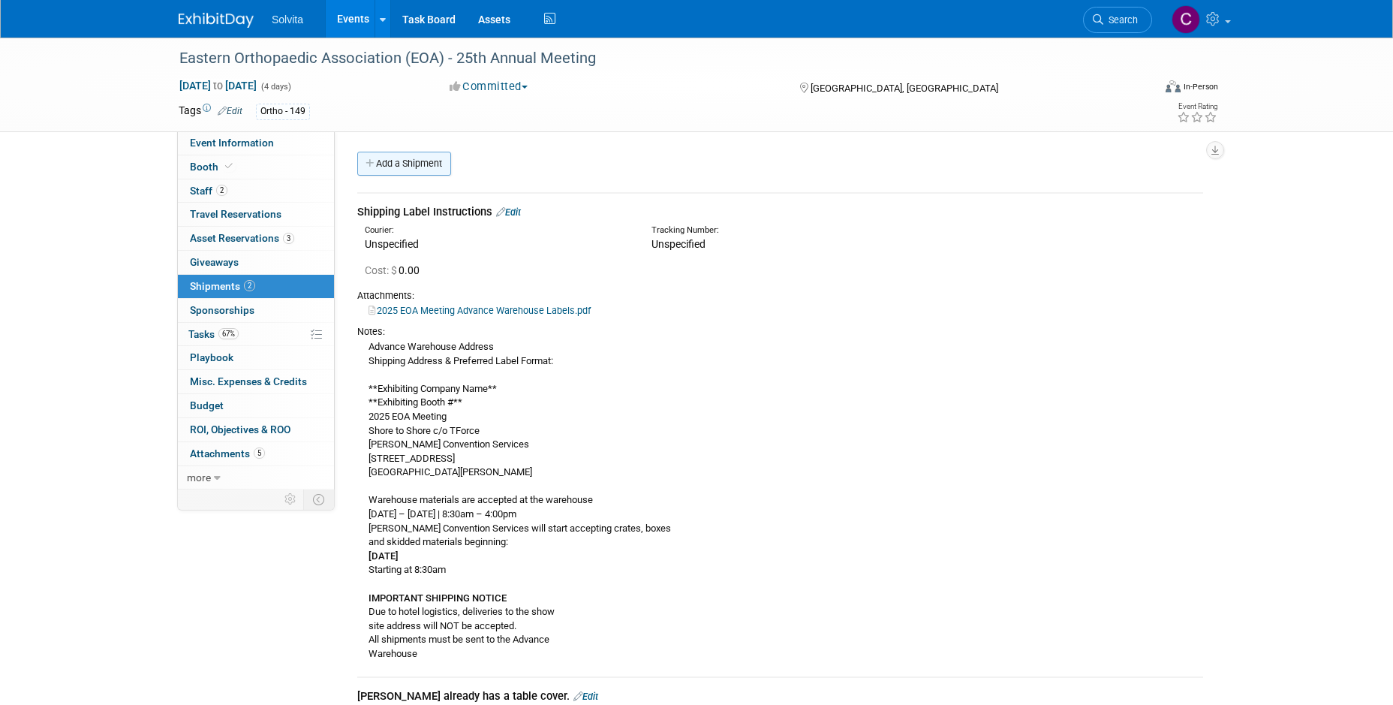
click at [403, 164] on link "Add a Shipment" at bounding box center [404, 164] width 94 height 24
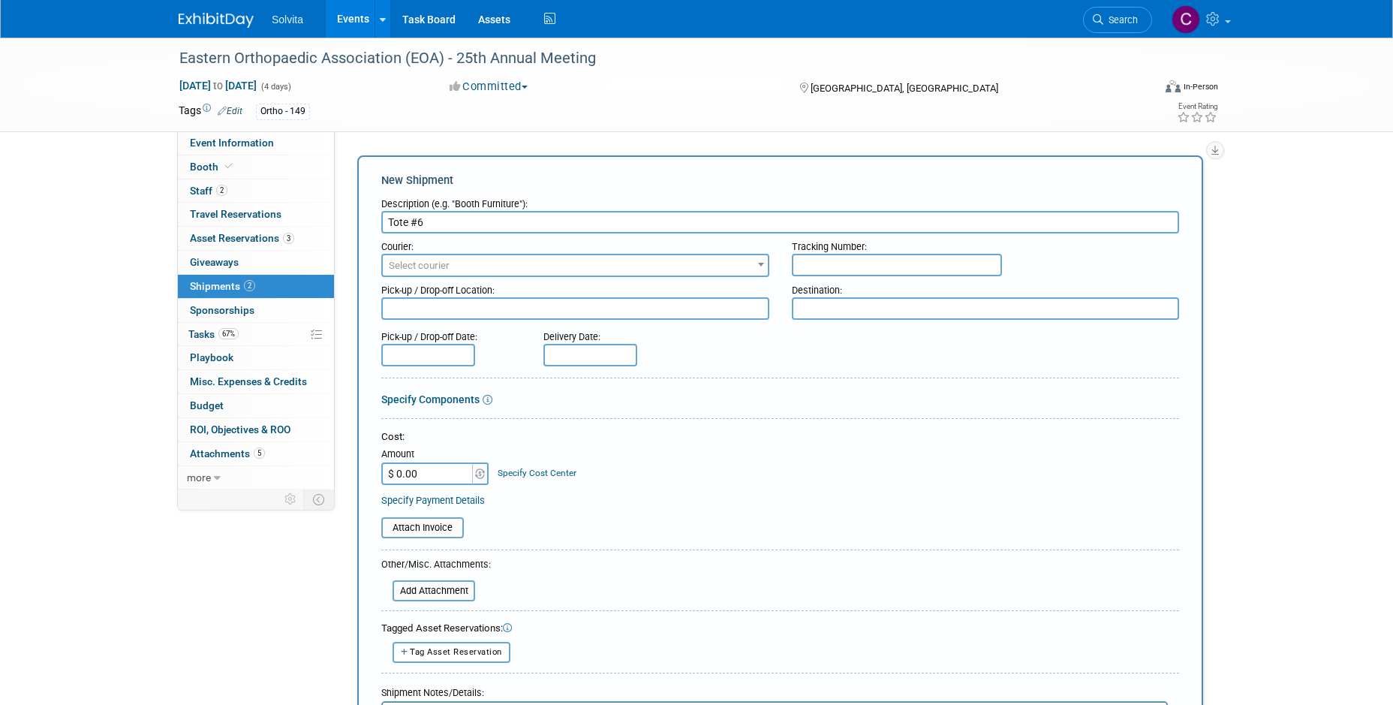
type input "Tote #6"
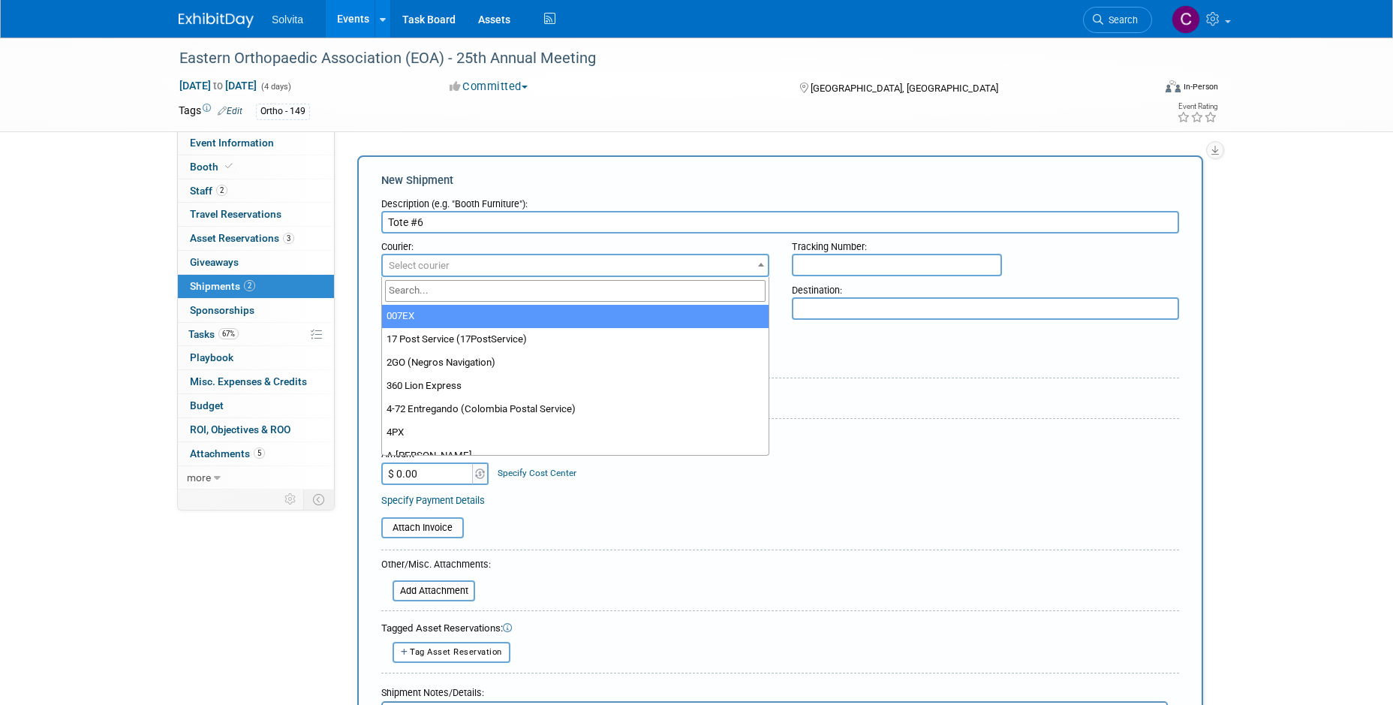
click at [471, 265] on span "Select courier" at bounding box center [575, 265] width 385 height 21
type input "fed"
select select "206"
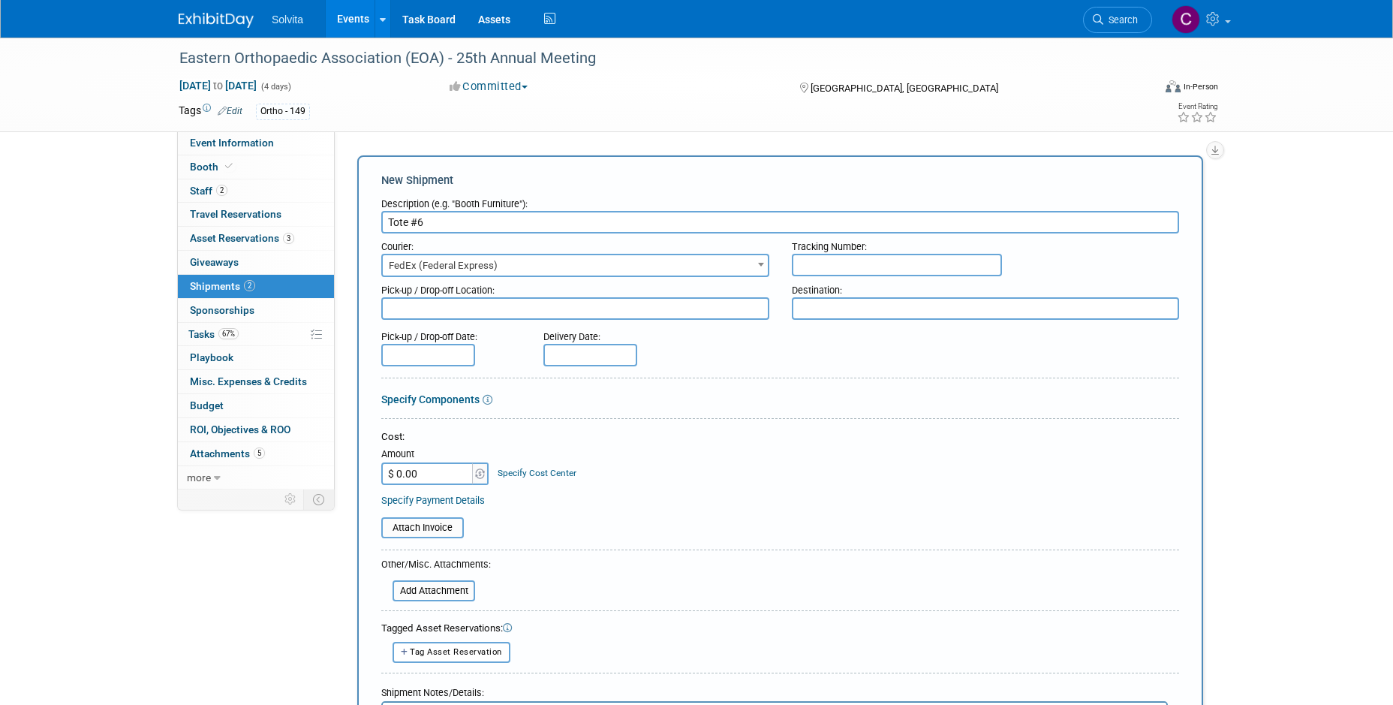
click at [909, 268] on input "text" at bounding box center [897, 265] width 210 height 23
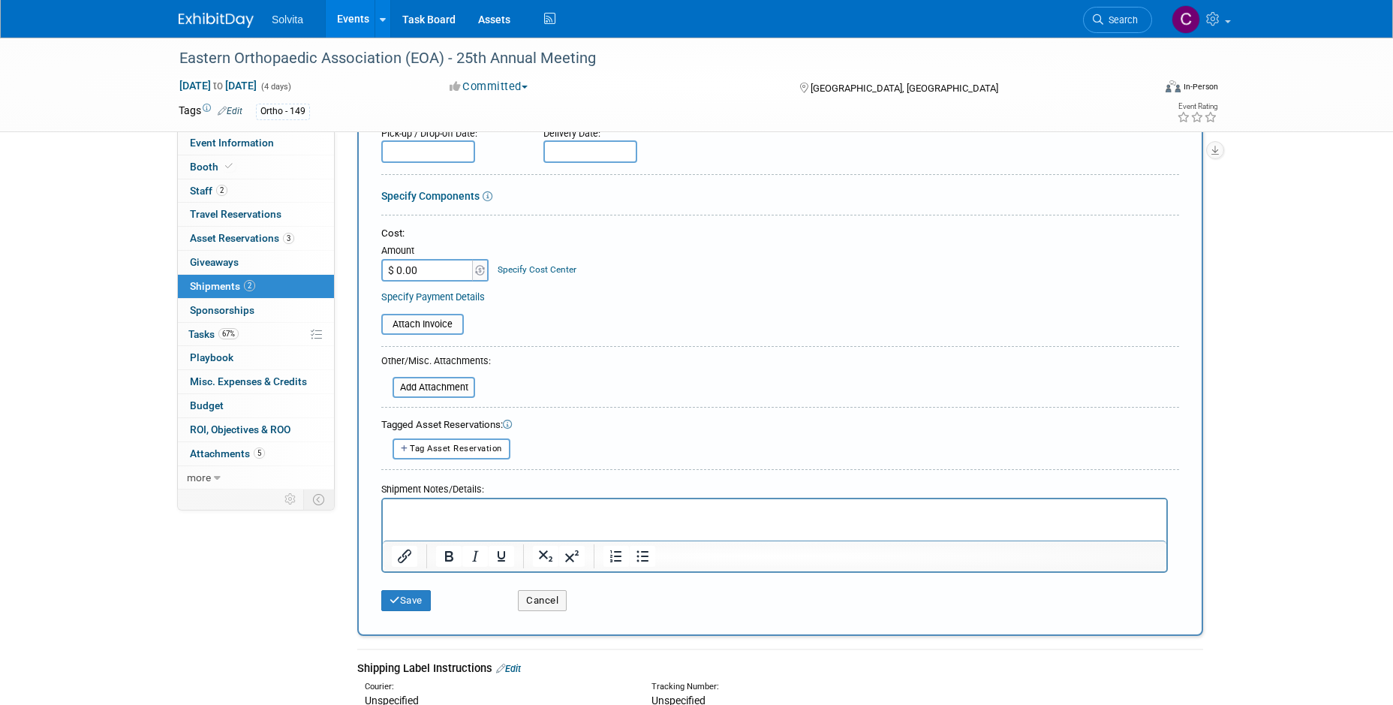
scroll to position [225, 0]
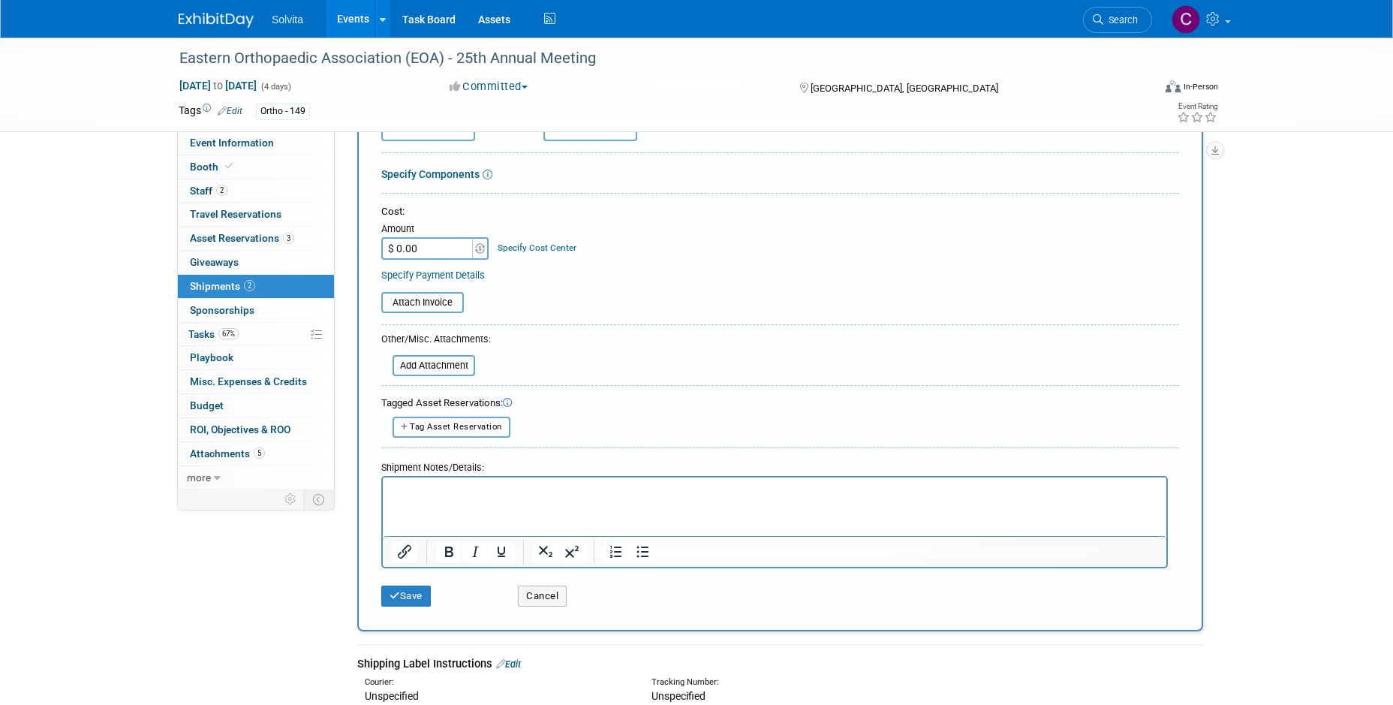
type input "471865243582"
click at [585, 497] on html at bounding box center [774, 486] width 783 height 21
click at [413, 590] on button "Save" at bounding box center [406, 595] width 50 height 21
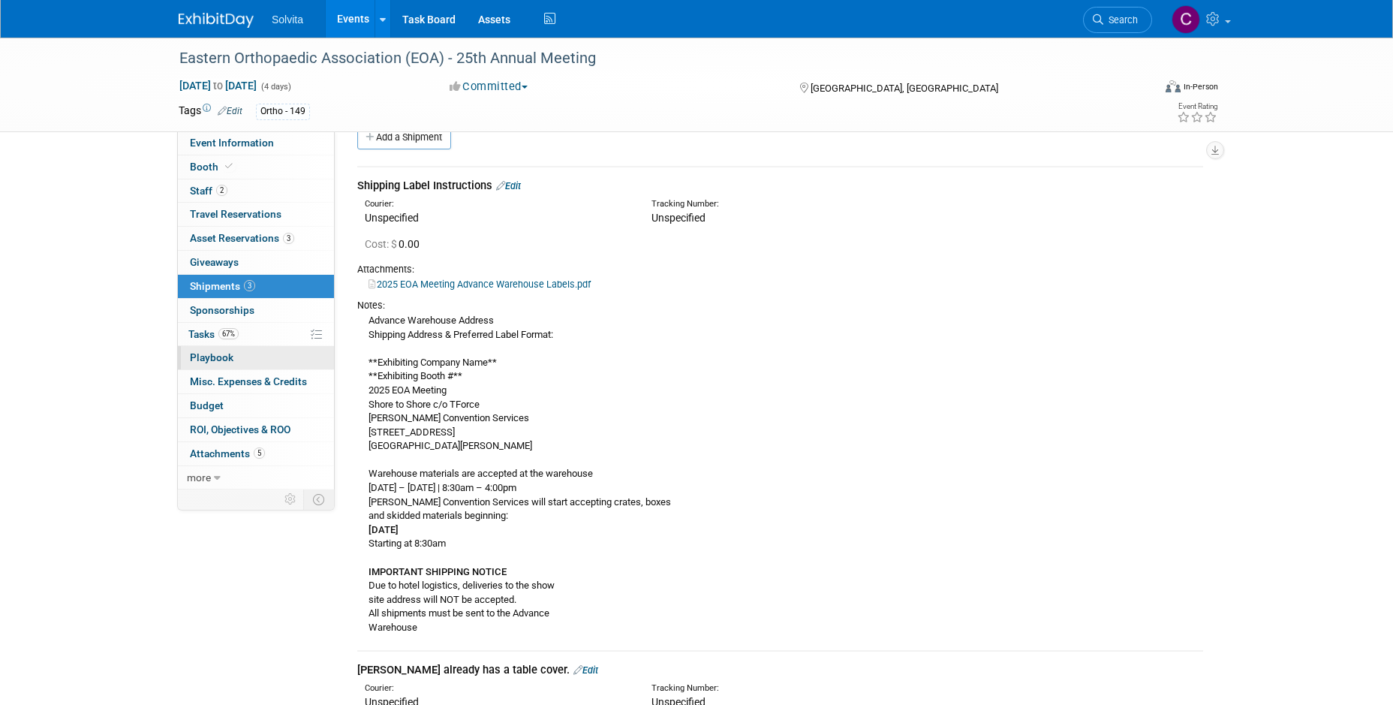
scroll to position [0, 0]
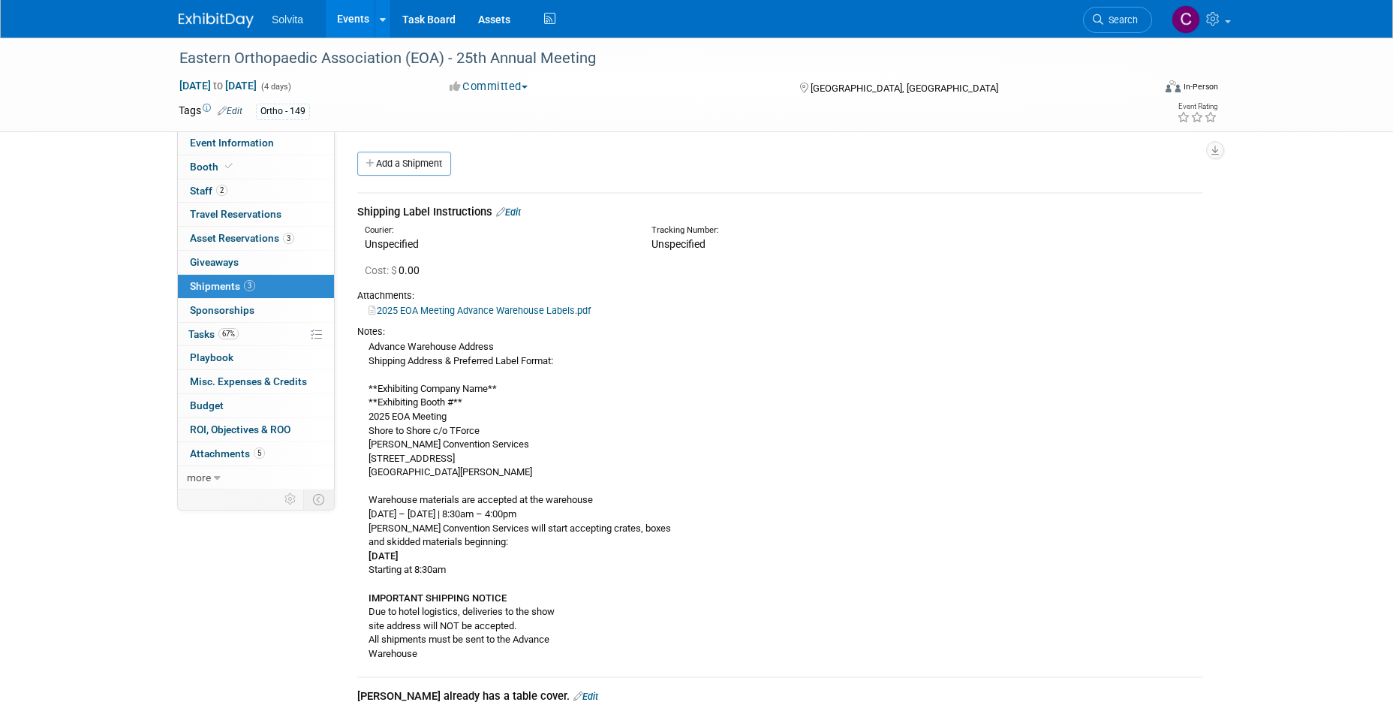
click at [359, 1] on link "Events" at bounding box center [353, 19] width 55 height 38
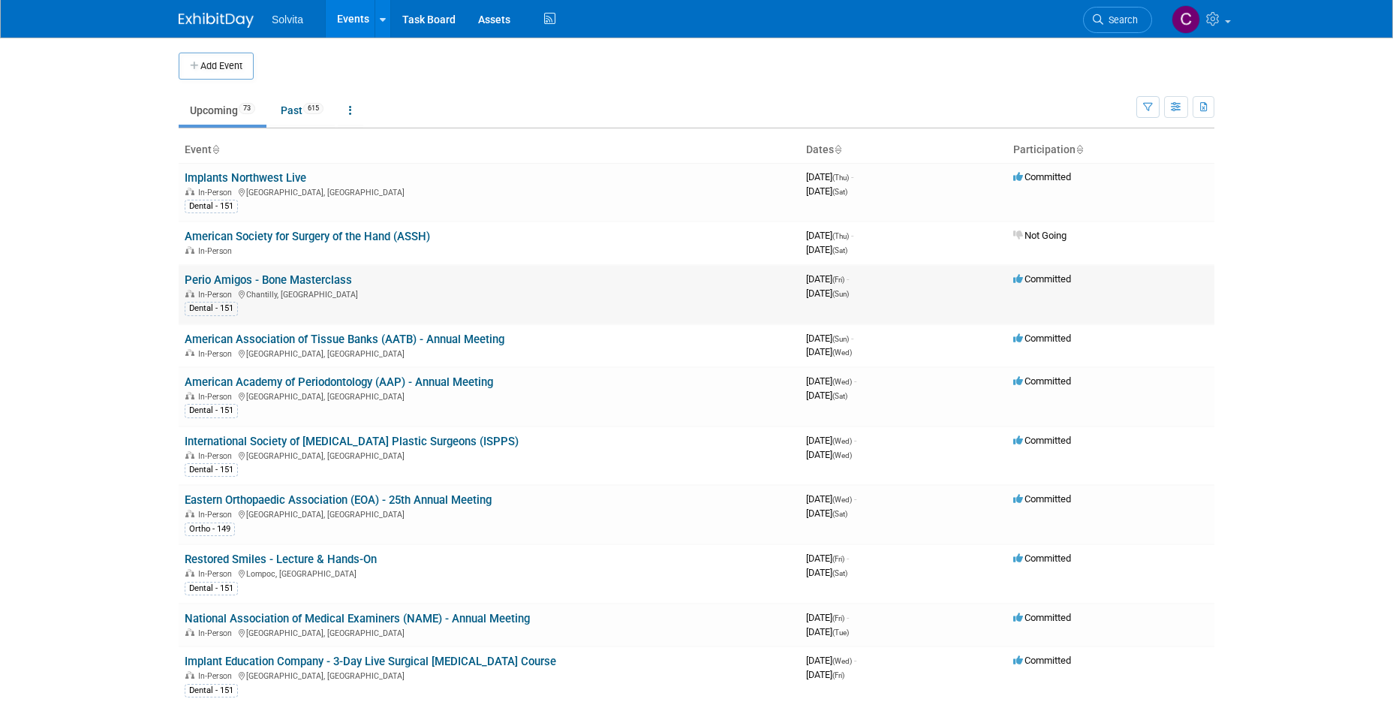
click at [248, 284] on link "Perio Amigos - Bone Masterclass" at bounding box center [268, 280] width 167 height 14
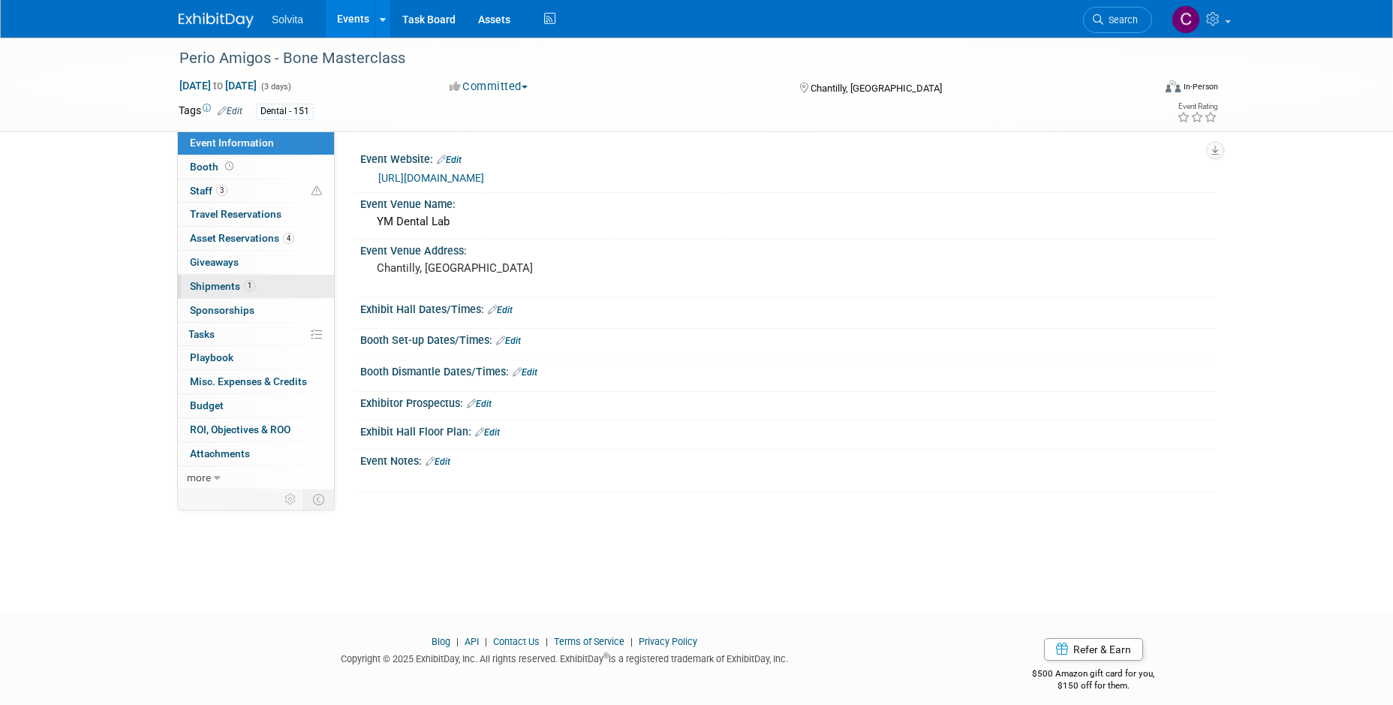
click at [209, 284] on span "Shipments 1" at bounding box center [222, 286] width 65 height 12
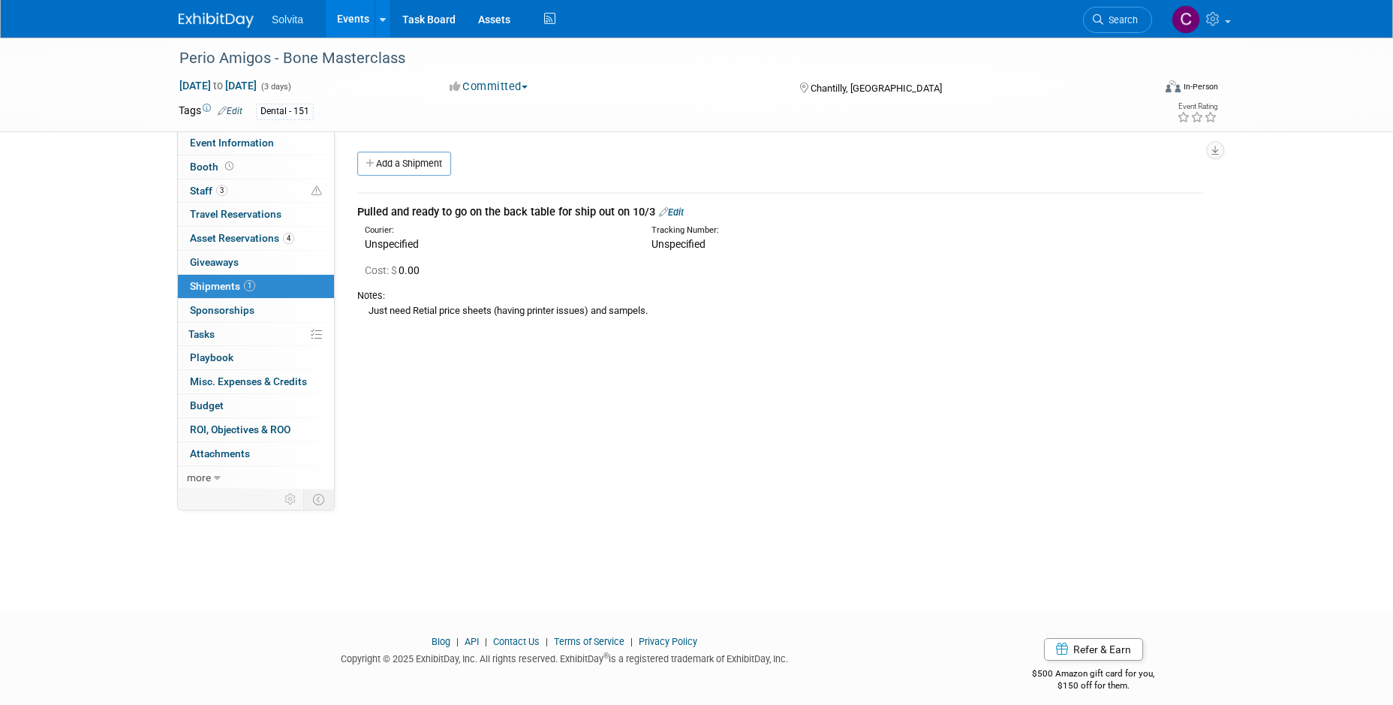
click at [683, 210] on link "Edit" at bounding box center [671, 211] width 25 height 11
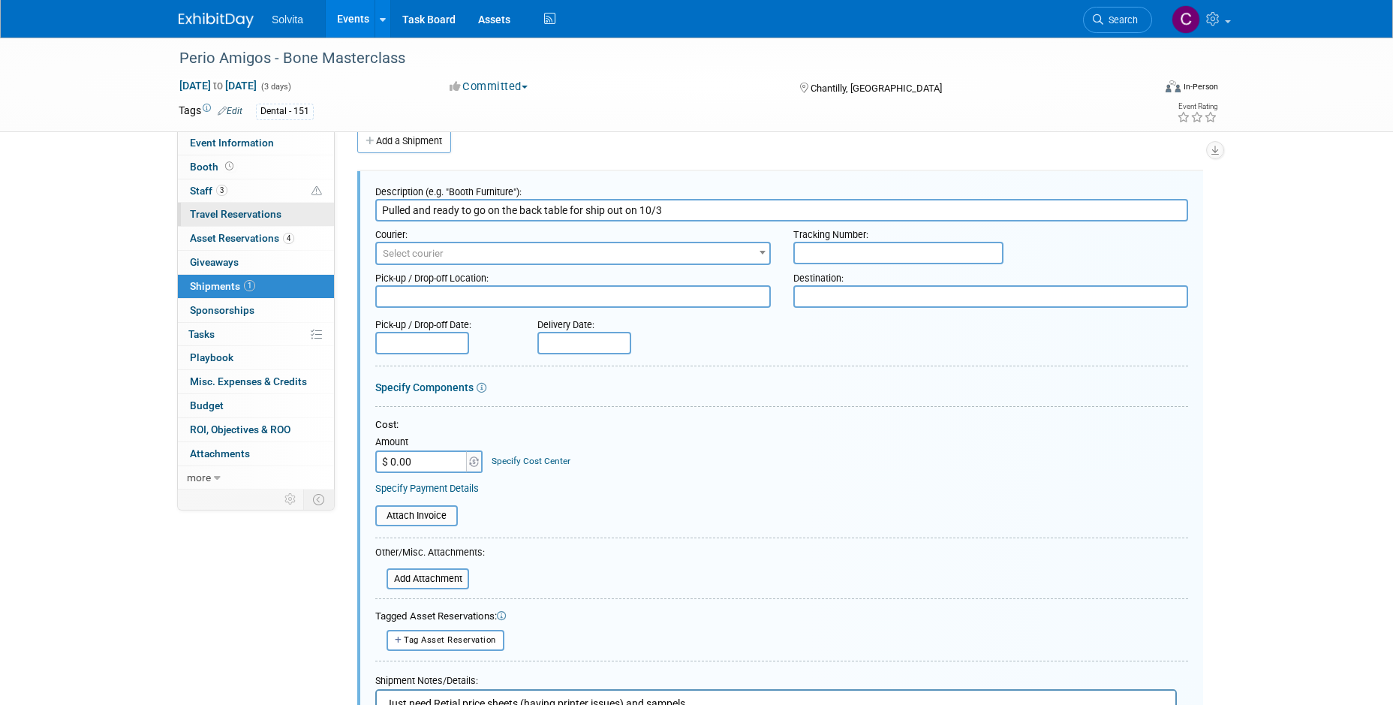
drag, startPoint x: 719, startPoint y: 213, endPoint x: 196, endPoint y: 206, distance: 523.0
click at [196, 206] on div "Event Information Event Info Booth Booth 3 Staff 3 Staff 0 Travel Reservations …" at bounding box center [696, 417] width 1058 height 804
type input "Tote #5"
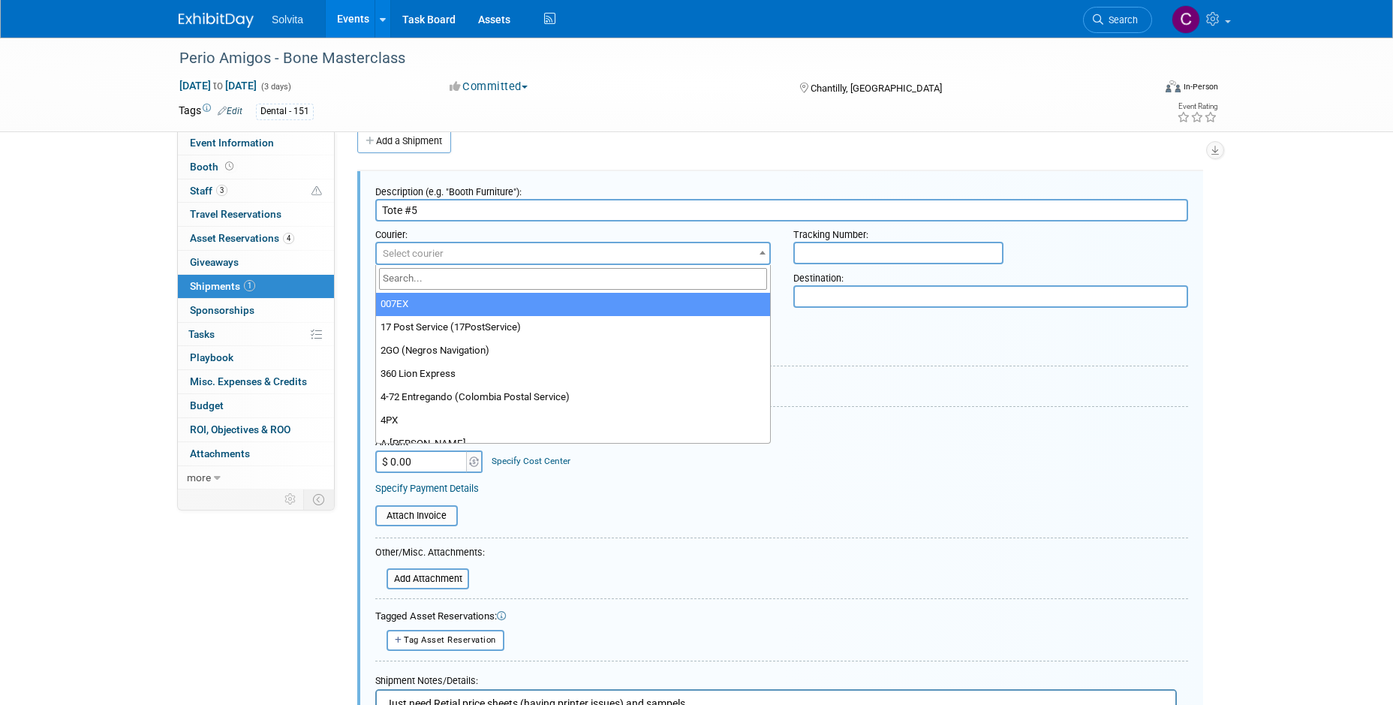
click at [485, 248] on span "Select courier" at bounding box center [573, 253] width 392 height 21
type input "Fed"
select select "206"
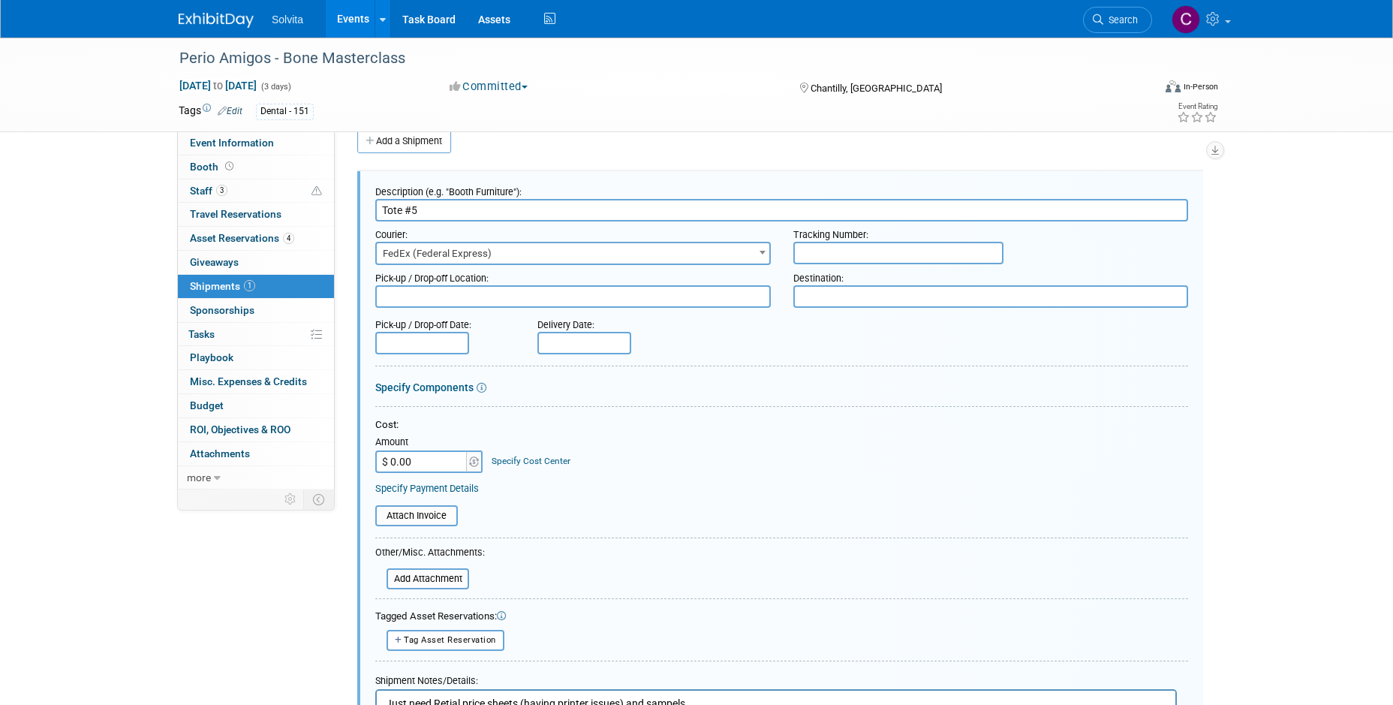
click at [853, 246] on input "text" at bounding box center [898, 253] width 210 height 23
type input "471865243608"
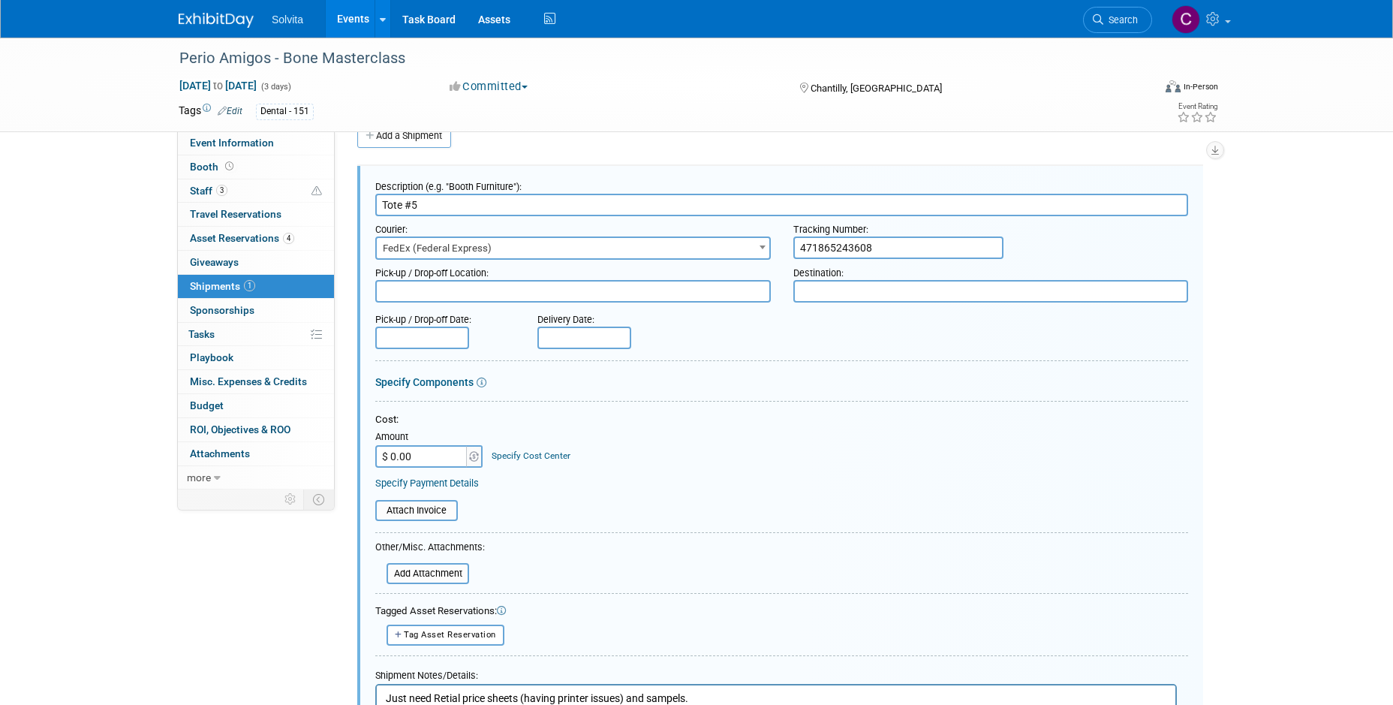
scroll to position [248, 0]
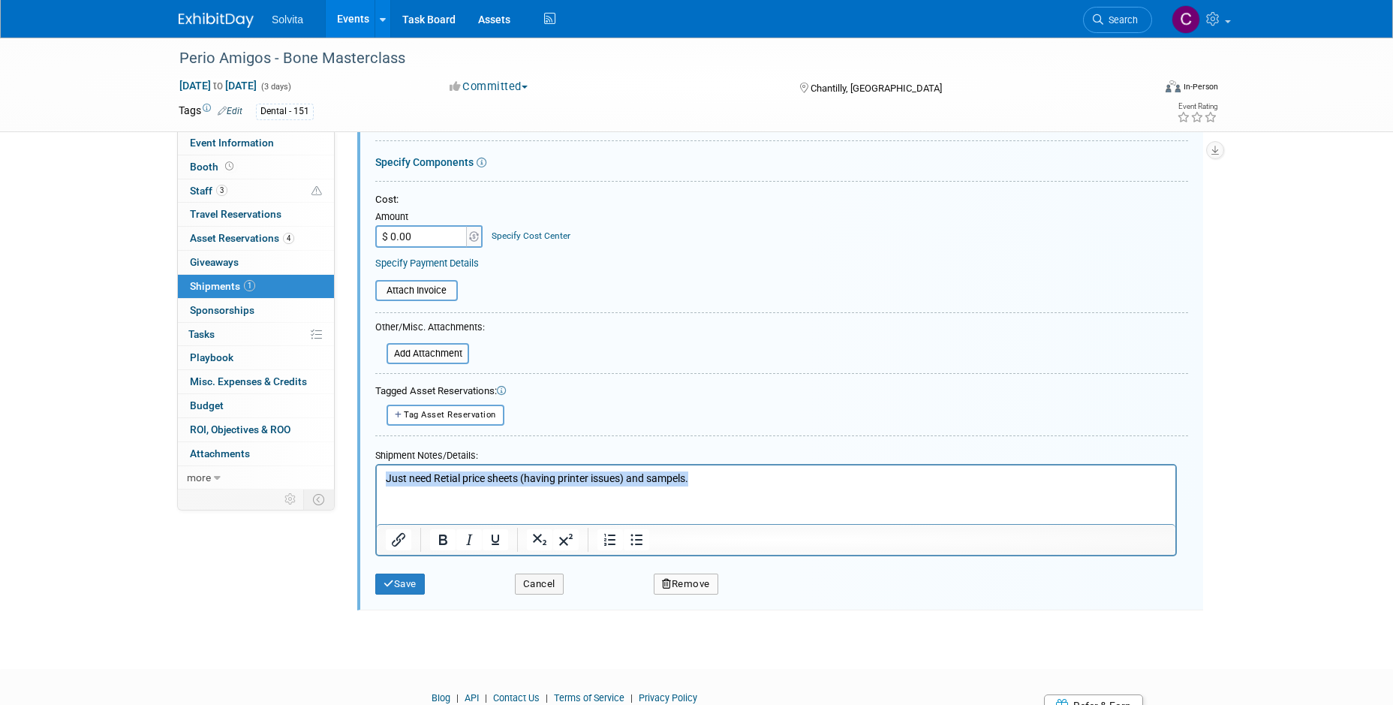
drag, startPoint x: 721, startPoint y: 474, endPoint x: 105, endPoint y: 452, distance: 616.4
click at [377, 464] on html "Just need Retial price sheets (having printer issues) and sampels." at bounding box center [776, 474] width 798 height 21
click at [407, 582] on button "Save" at bounding box center [400, 583] width 50 height 21
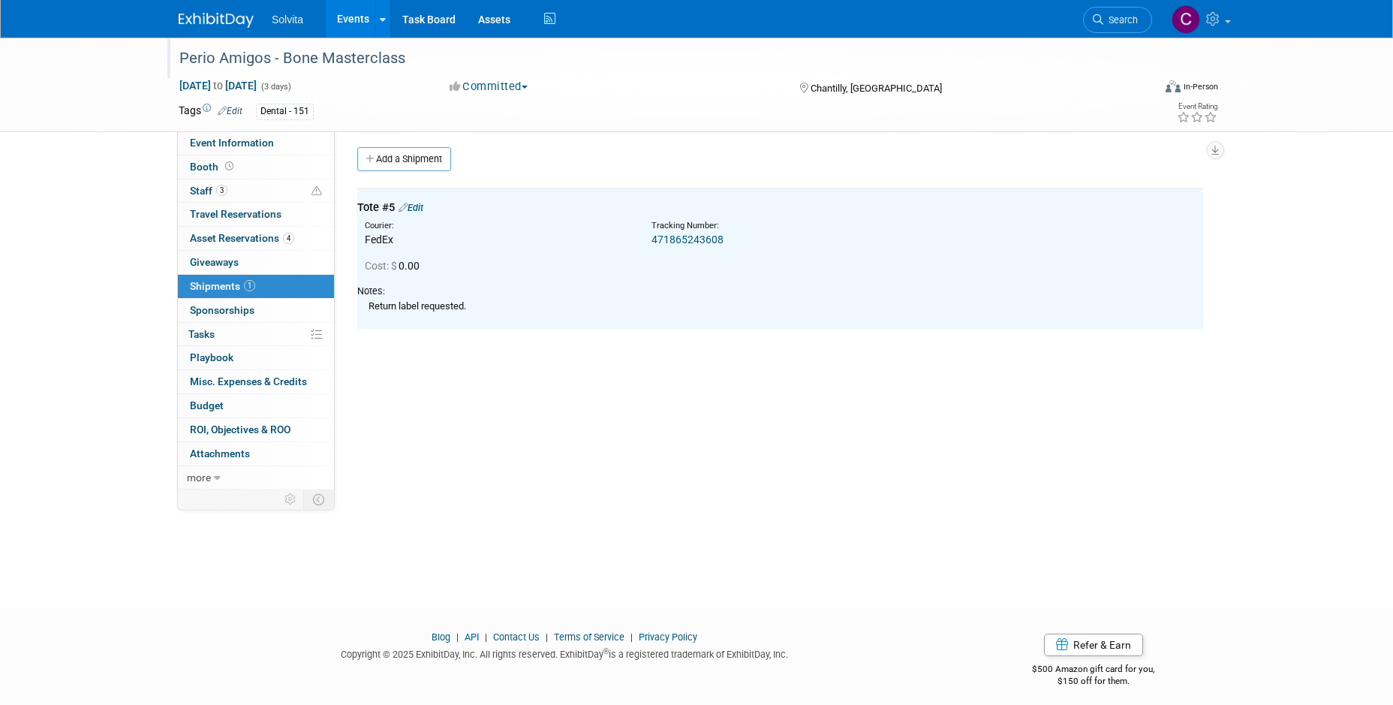
scroll to position [0, 0]
click at [340, 10] on link "Events" at bounding box center [353, 19] width 55 height 38
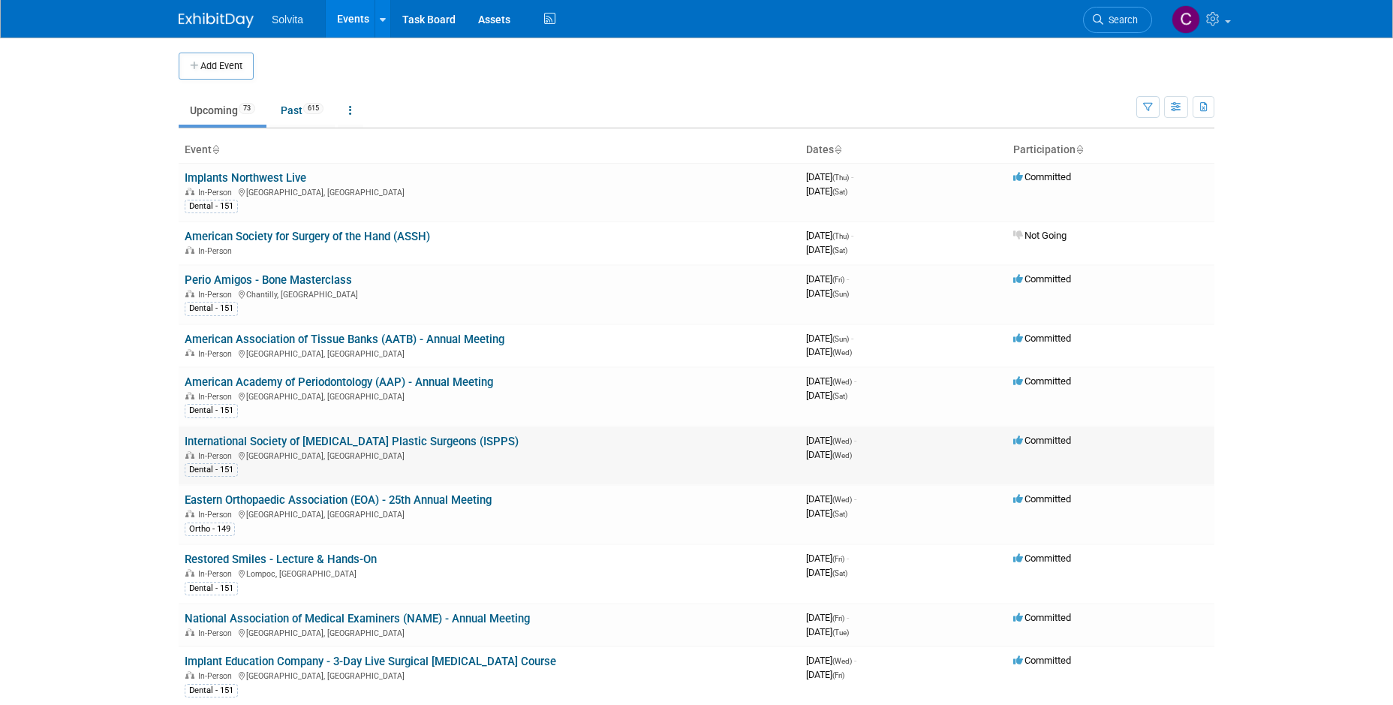
click at [449, 438] on link "International Society of [MEDICAL_DATA] Plastic Surgeons (ISPPS)" at bounding box center [352, 441] width 334 height 14
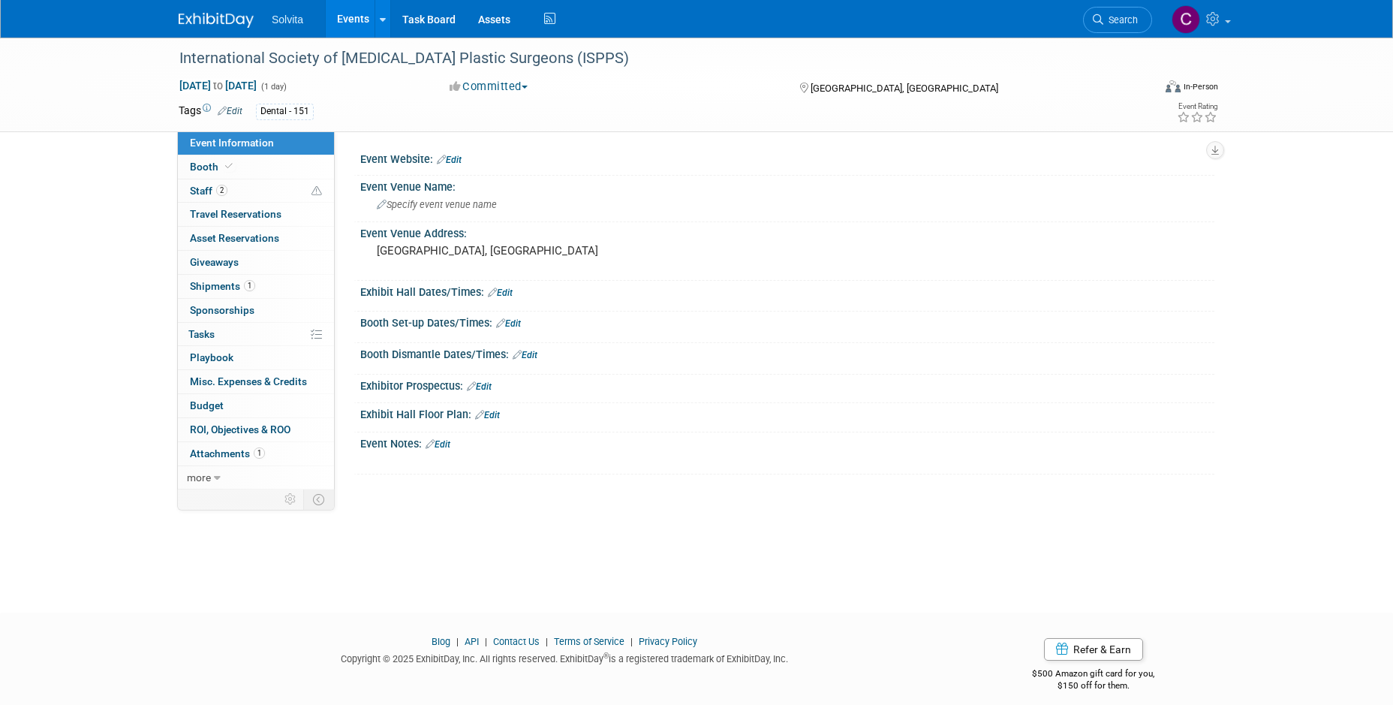
click at [425, 545] on div "International Society of [MEDICAL_DATA] Plastic Surgeons (ISPPS) [DATE] to [DAT…" at bounding box center [696, 312] width 1393 height 548
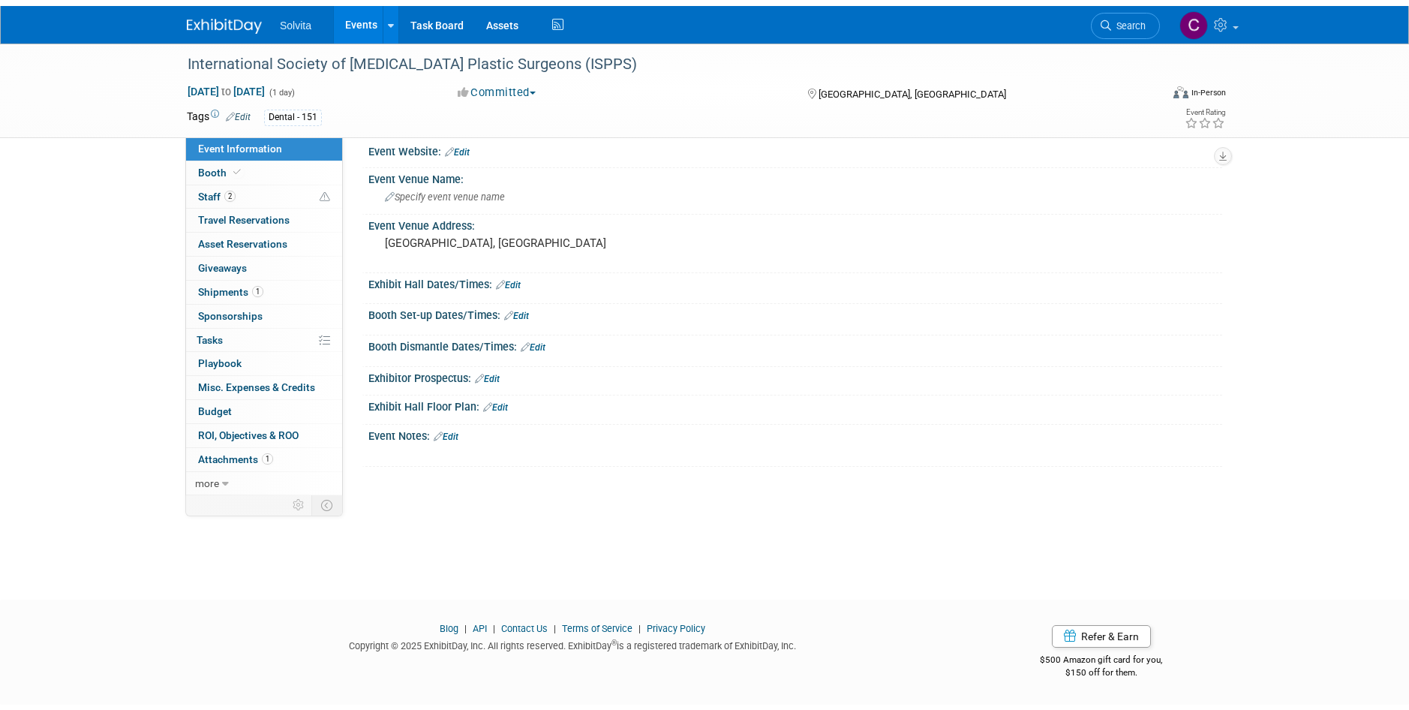
scroll to position [12, 0]
